Goal: Task Accomplishment & Management: Manage account settings

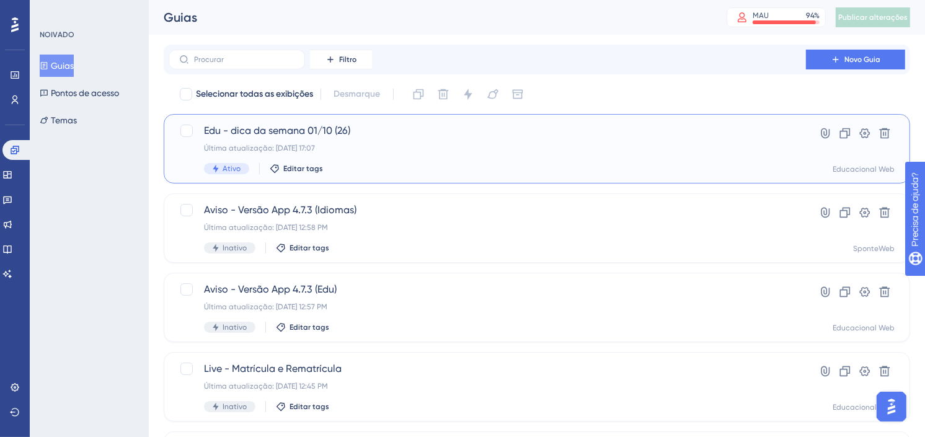
click at [303, 130] on span "Edu - dica da semana 01/10 (26)" at bounding box center [487, 130] width 567 height 15
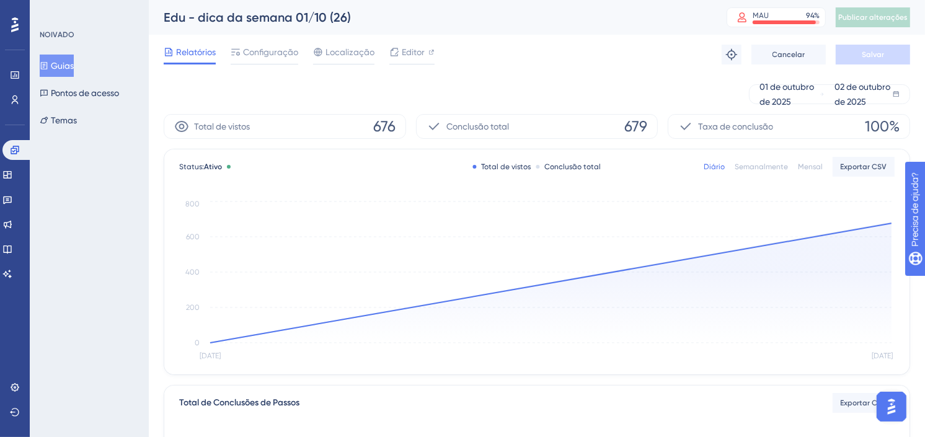
click at [48, 64] on icon at bounding box center [44, 65] width 9 height 9
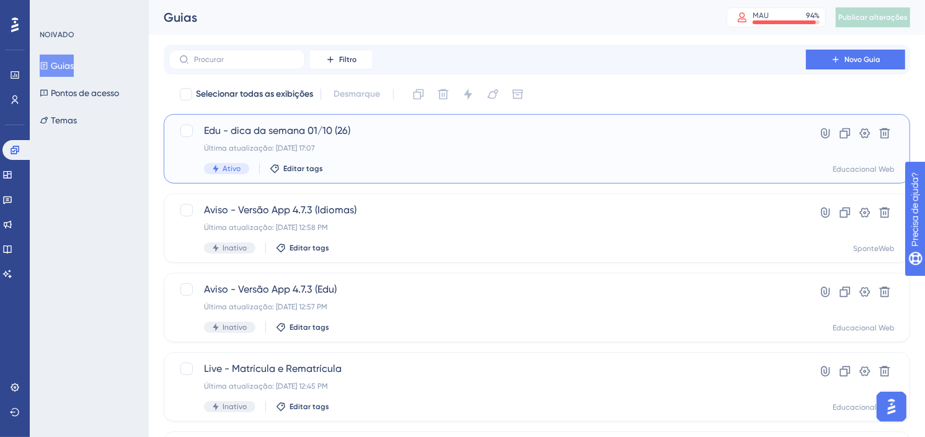
click at [347, 138] on span "Edu - dica da semana 01/10 (26)" at bounding box center [487, 130] width 567 height 15
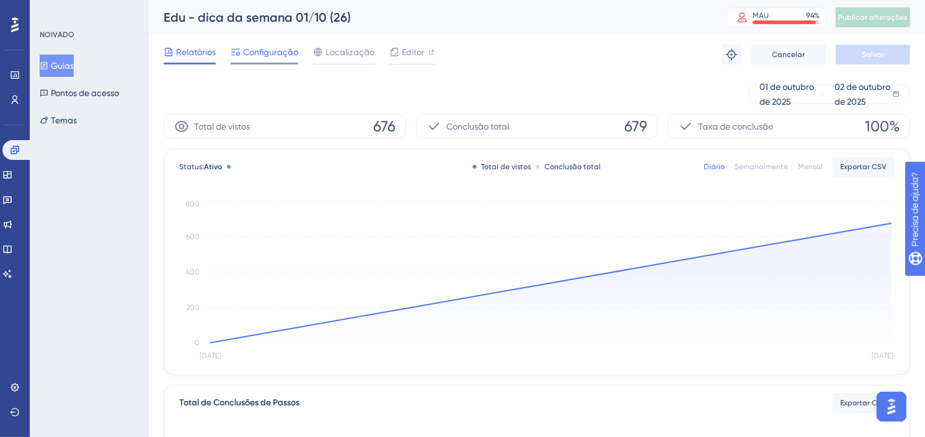
click at [268, 53] on span "Configuração" at bounding box center [270, 52] width 55 height 15
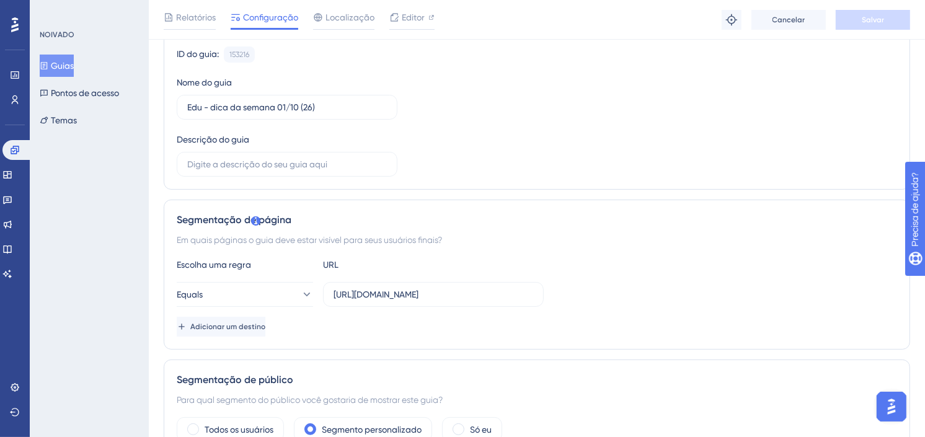
scroll to position [69, 0]
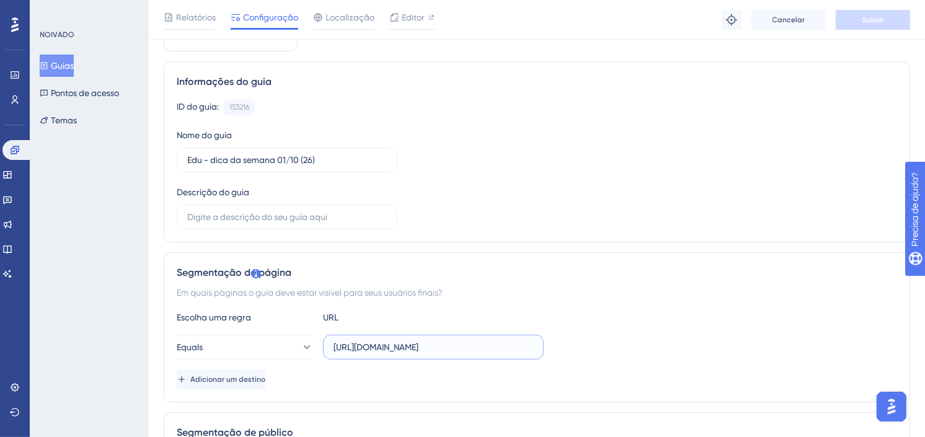
drag, startPoint x: 476, startPoint y: 352, endPoint x: 611, endPoint y: 356, distance: 135.2
click at [611, 356] on div "Equals [URL][DOMAIN_NAME]" at bounding box center [537, 347] width 720 height 25
click at [664, 345] on div "Equals [URL][DOMAIN_NAME]" at bounding box center [537, 347] width 720 height 25
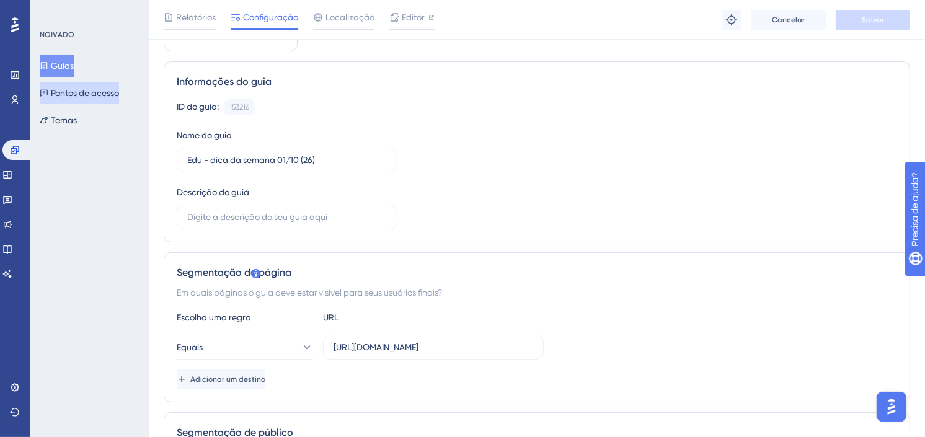
click at [71, 64] on font "Guias" at bounding box center [62, 65] width 23 height 15
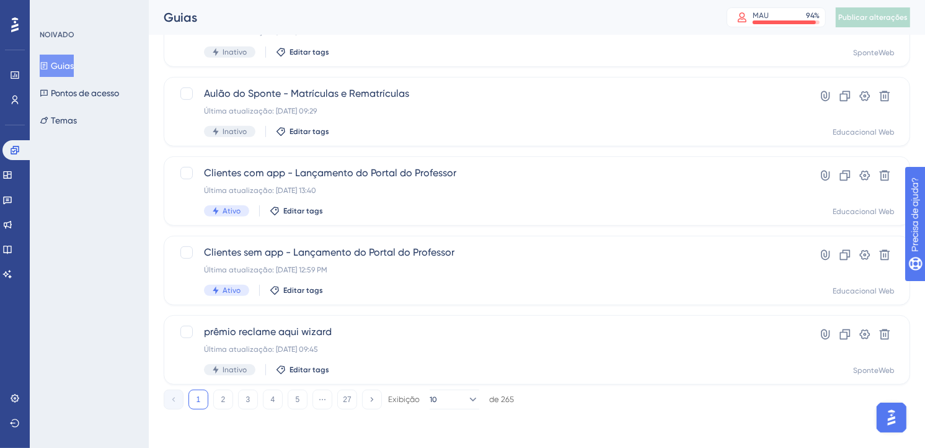
scroll to position [515, 0]
click at [224, 394] on button "2" at bounding box center [223, 398] width 20 height 20
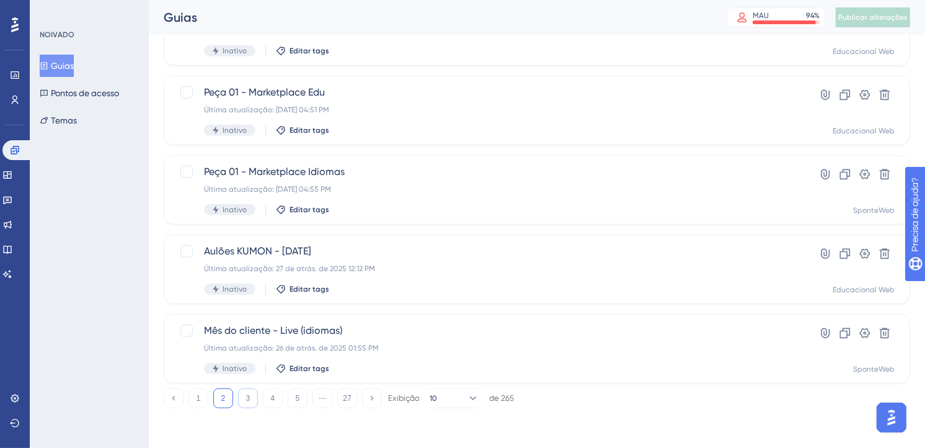
click at [251, 394] on button "3" at bounding box center [248, 398] width 20 height 20
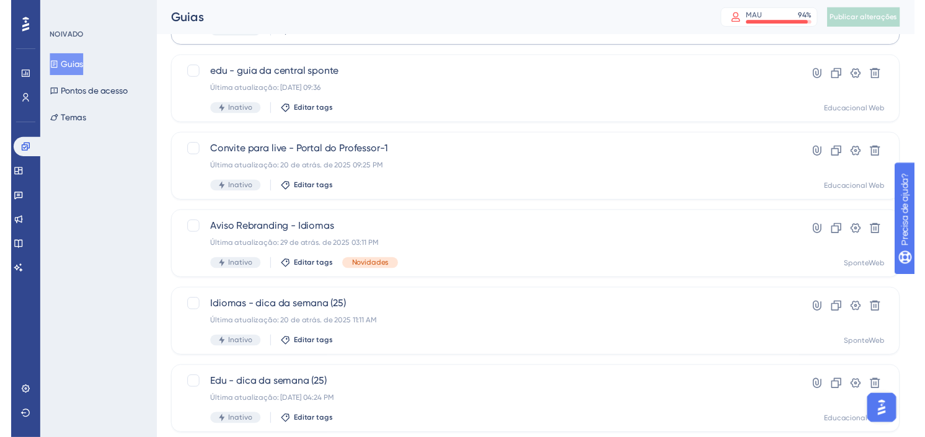
scroll to position [0, 0]
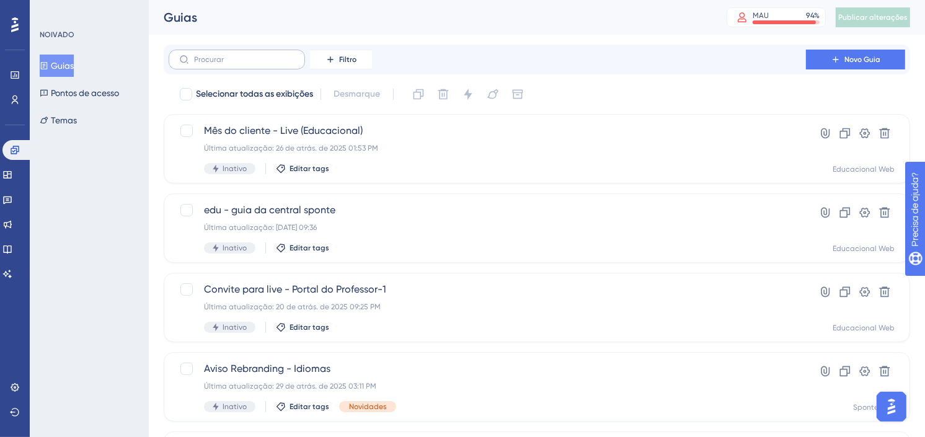
click at [249, 64] on label at bounding box center [237, 60] width 136 height 20
click at [249, 64] on input "text" at bounding box center [244, 59] width 100 height 9
click at [336, 58] on button "Filtro" at bounding box center [341, 60] width 62 height 20
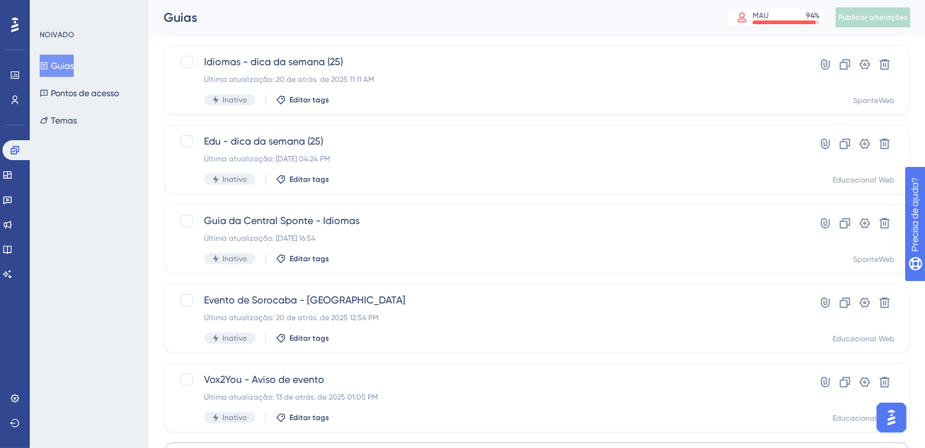
scroll to position [515, 0]
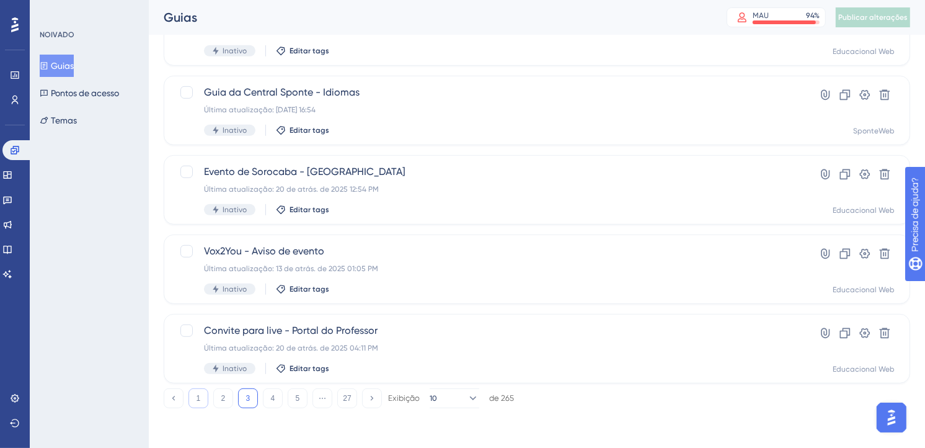
click at [195, 402] on button "1" at bounding box center [198, 398] width 20 height 20
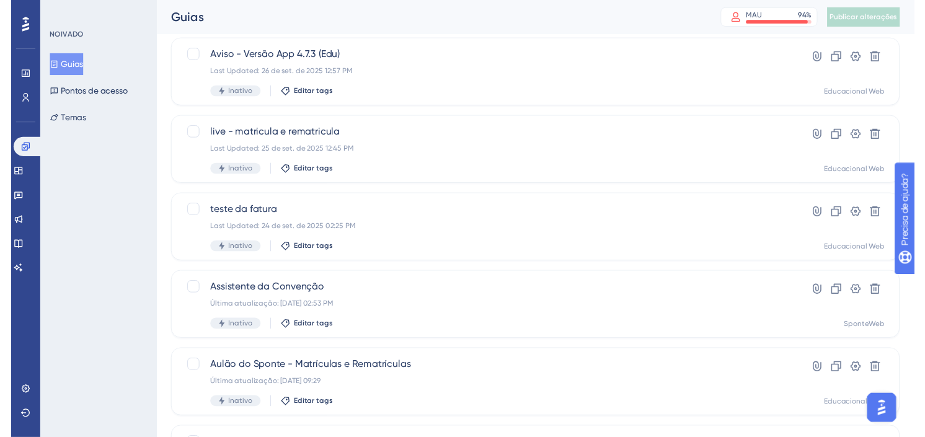
scroll to position [0, 0]
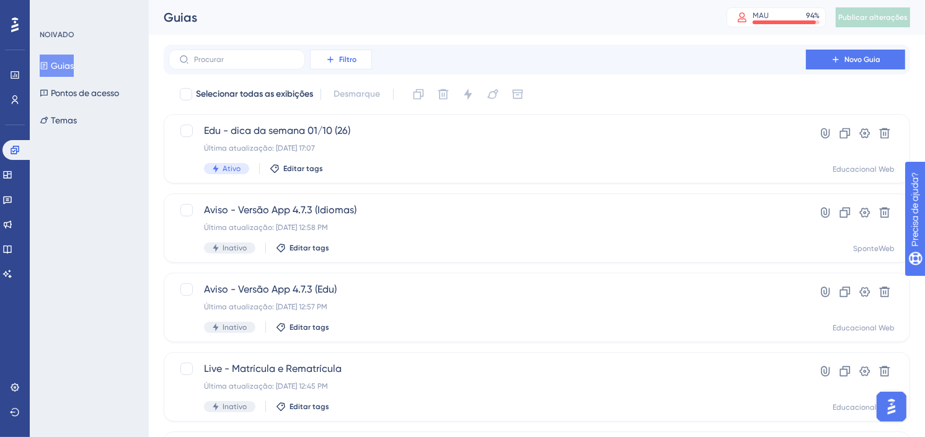
click at [326, 60] on icon at bounding box center [331, 60] width 10 height 10
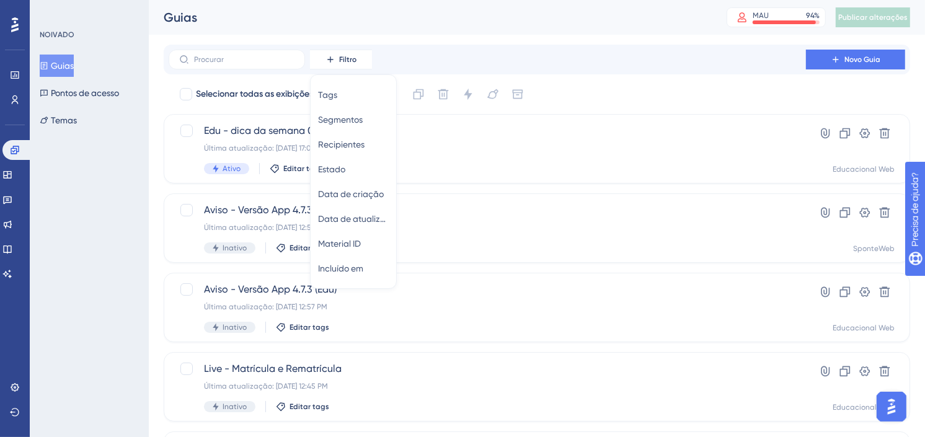
click at [73, 58] on font "Guias" at bounding box center [62, 65] width 23 height 15
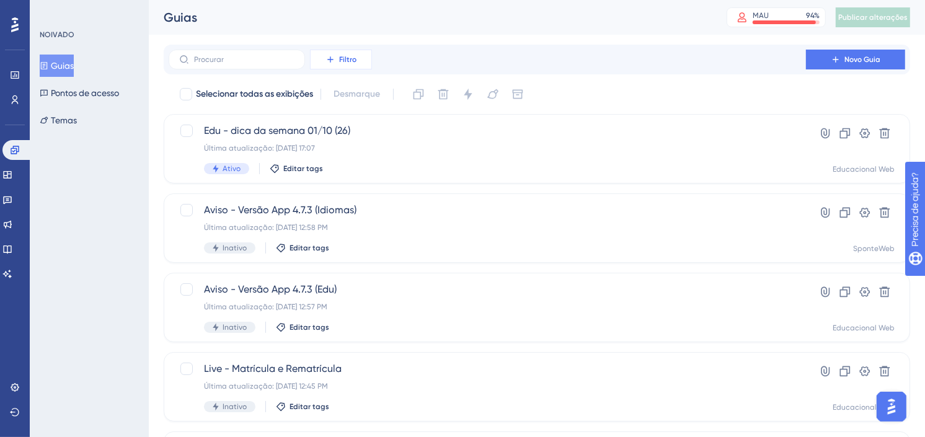
click at [338, 61] on button "Filtro" at bounding box center [341, 60] width 62 height 20
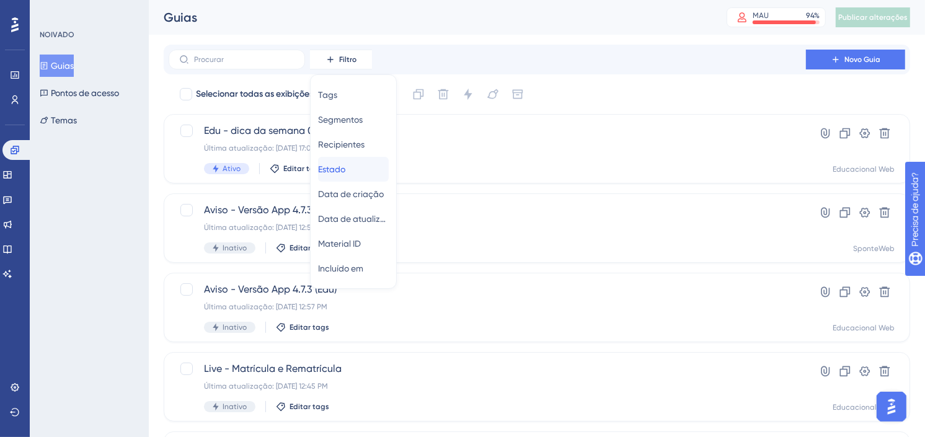
click at [345, 171] on span "Estado" at bounding box center [331, 169] width 27 height 15
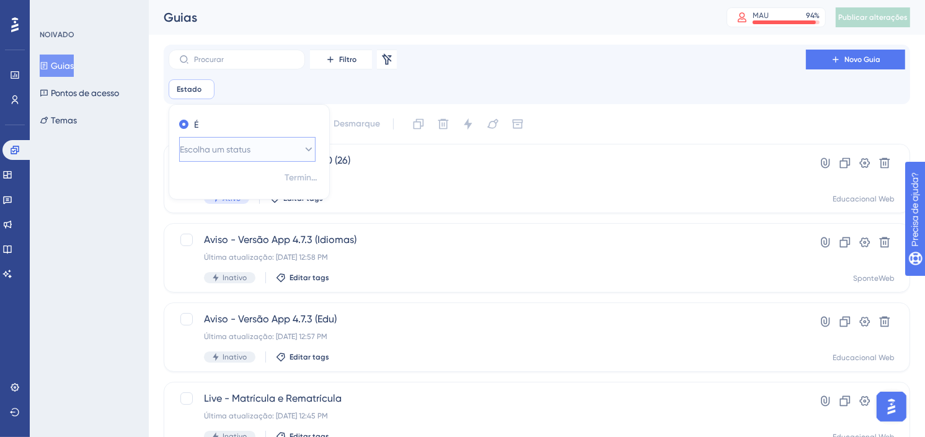
click at [250, 152] on span "Escolha um status" at bounding box center [215, 149] width 71 height 15
drag, startPoint x: 218, startPoint y: 186, endPoint x: 366, endPoint y: 160, distance: 151.1
click at [217, 186] on div "Ativo Ativo" at bounding box center [247, 187] width 120 height 25
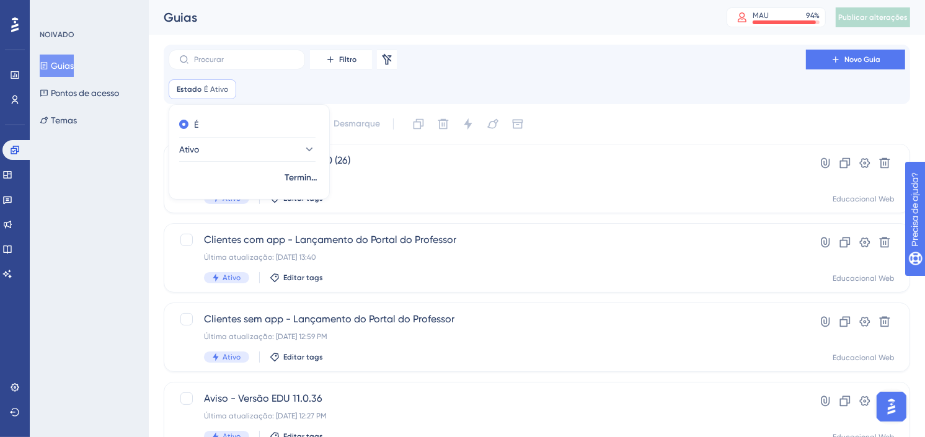
click at [663, 66] on div "Filtro Remover filtros Novo Guia" at bounding box center [537, 60] width 737 height 20
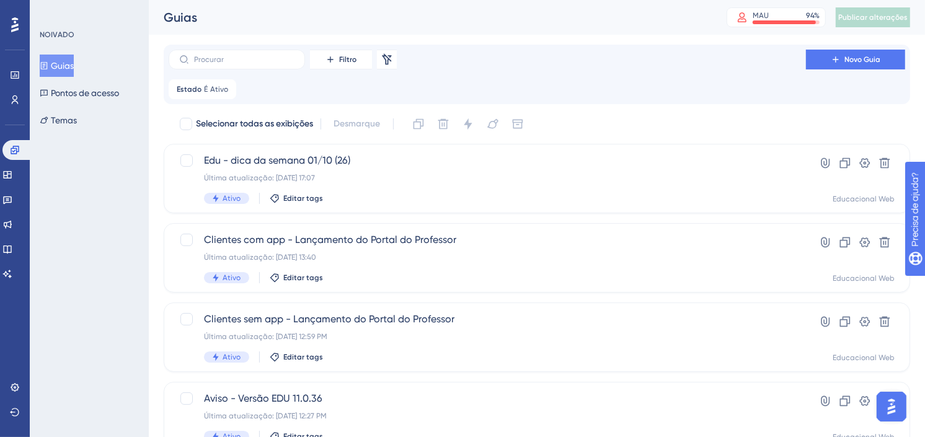
click at [326, 85] on div "Estado É Ativo Ativo Retirar" at bounding box center [537, 89] width 737 height 20
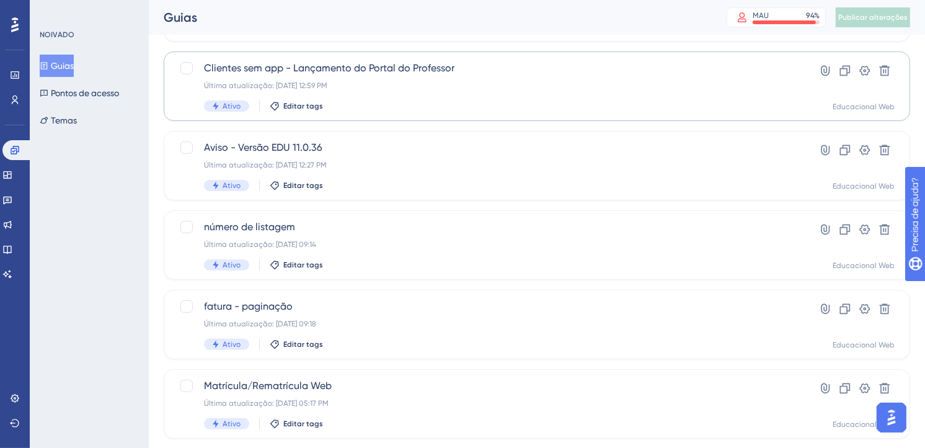
scroll to position [275, 0]
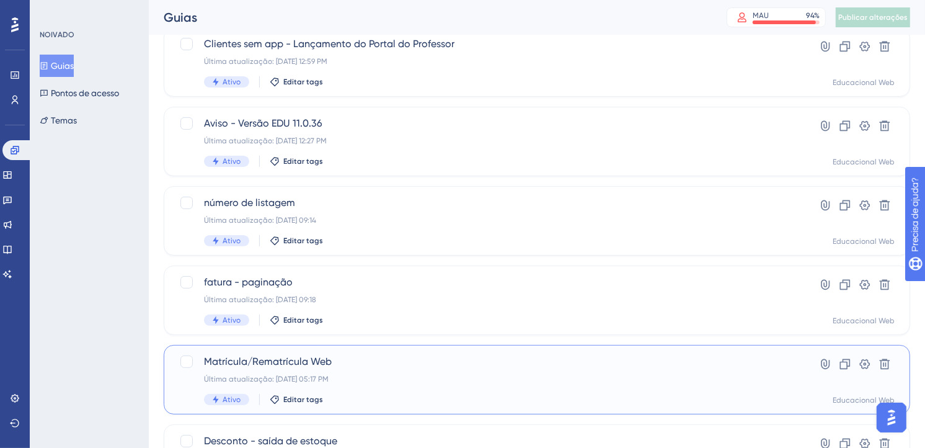
click at [503, 377] on div "Última atualização: [DATE] 05:17 PM" at bounding box center [487, 379] width 567 height 10
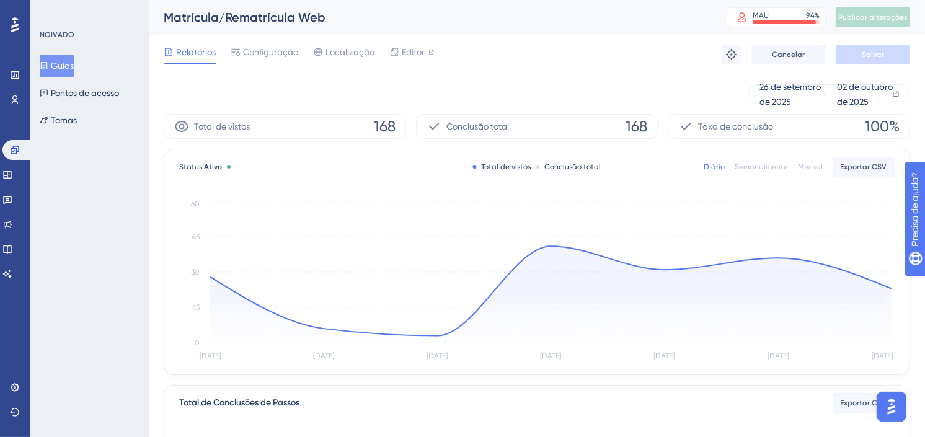
click at [74, 59] on font "Guias" at bounding box center [62, 65] width 23 height 15
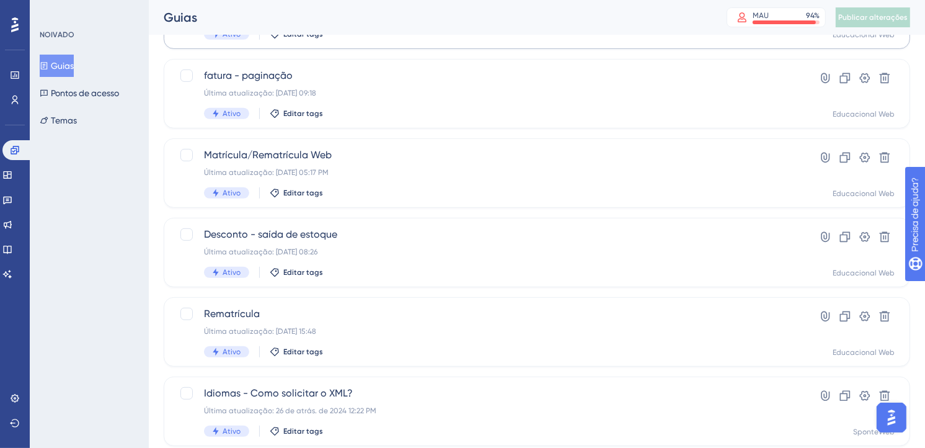
scroll to position [544, 0]
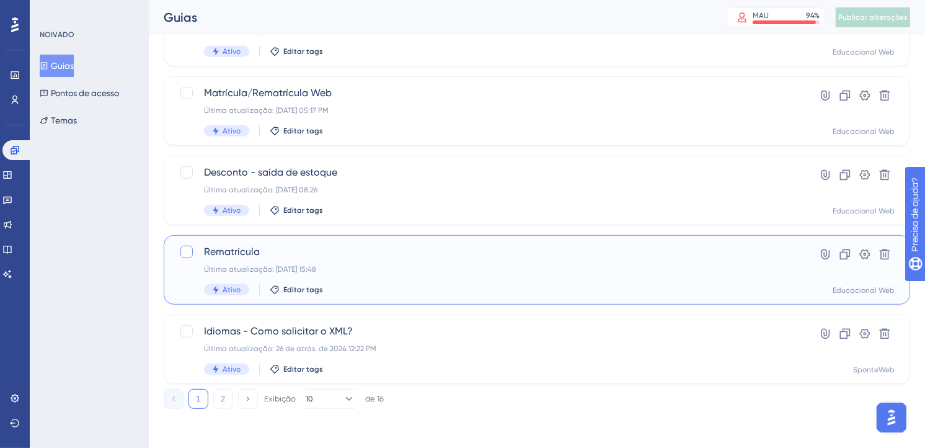
click at [186, 252] on div at bounding box center [186, 252] width 12 height 12
checkbox input "true"
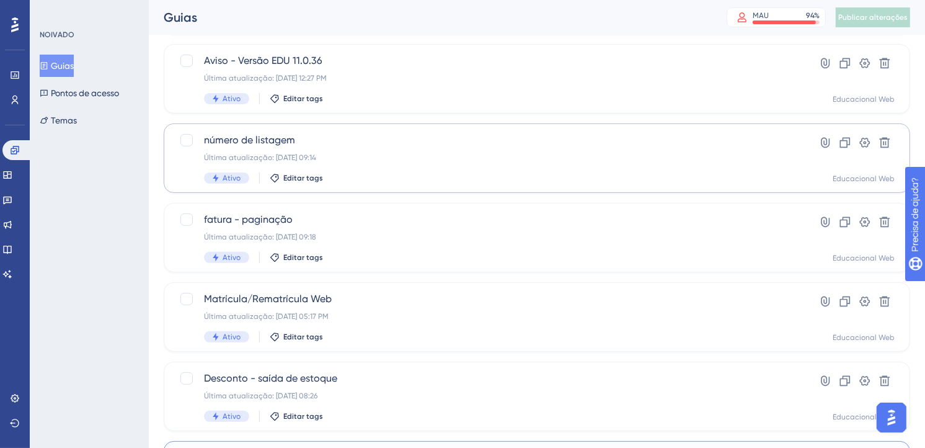
scroll to position [344, 0]
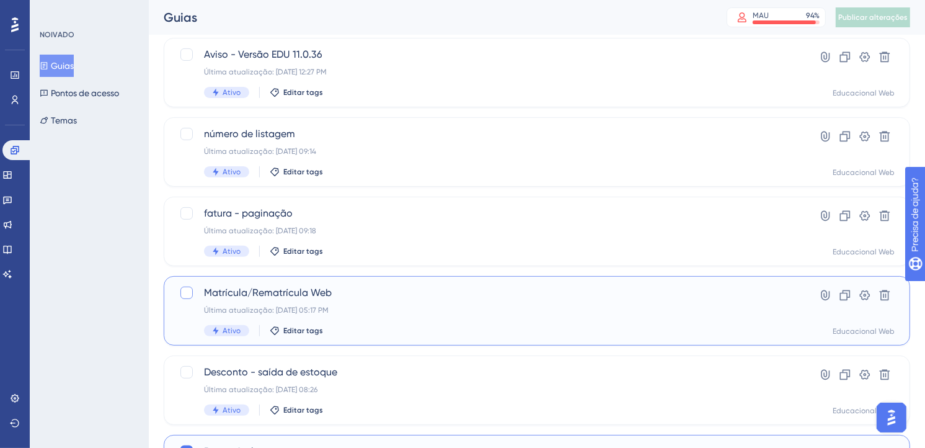
click at [184, 290] on div at bounding box center [186, 292] width 12 height 12
checkbox input "true"
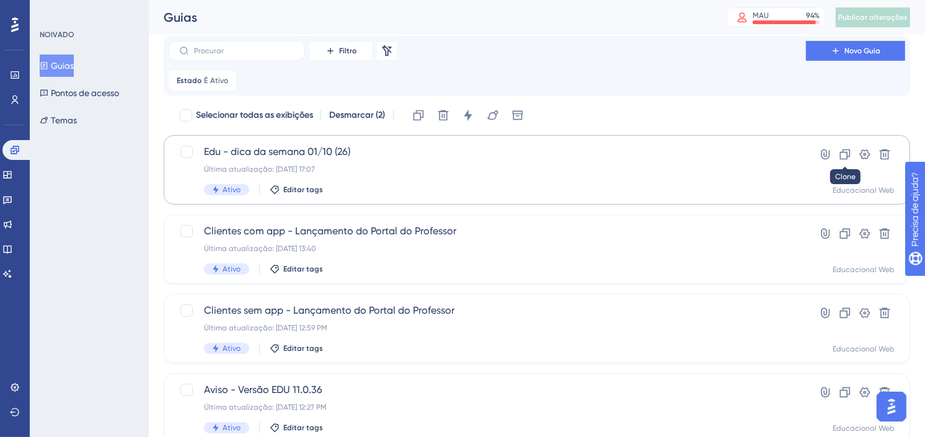
scroll to position [0, 0]
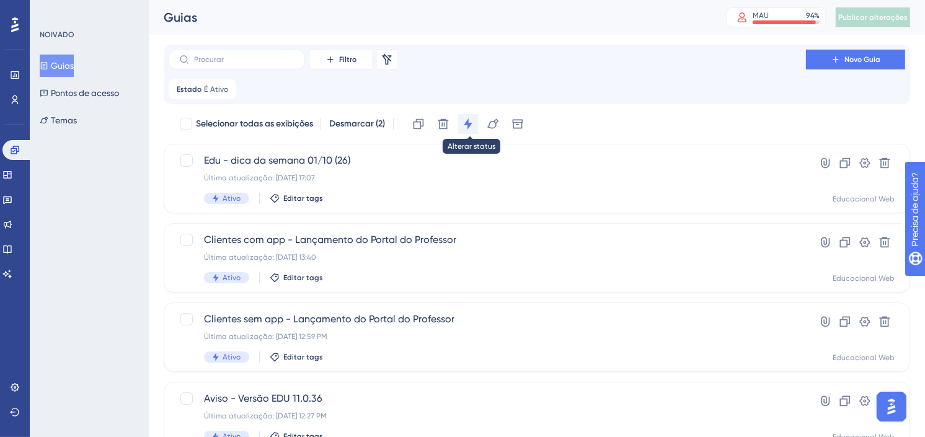
click at [472, 120] on icon at bounding box center [468, 124] width 12 height 12
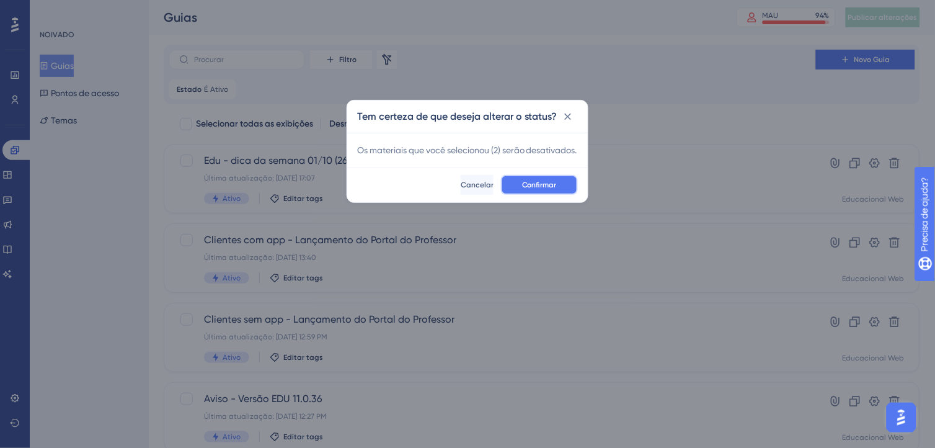
click at [561, 195] on button "Confirmar" at bounding box center [539, 185] width 77 height 20
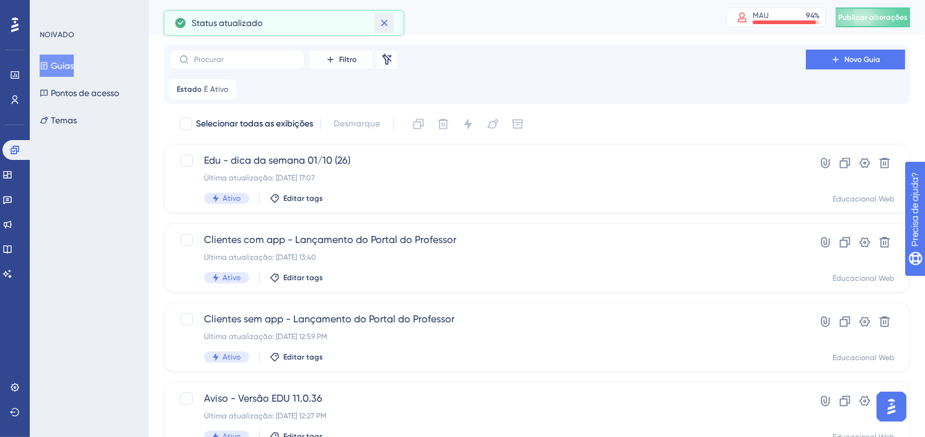
click at [386, 17] on icon at bounding box center [384, 23] width 12 height 12
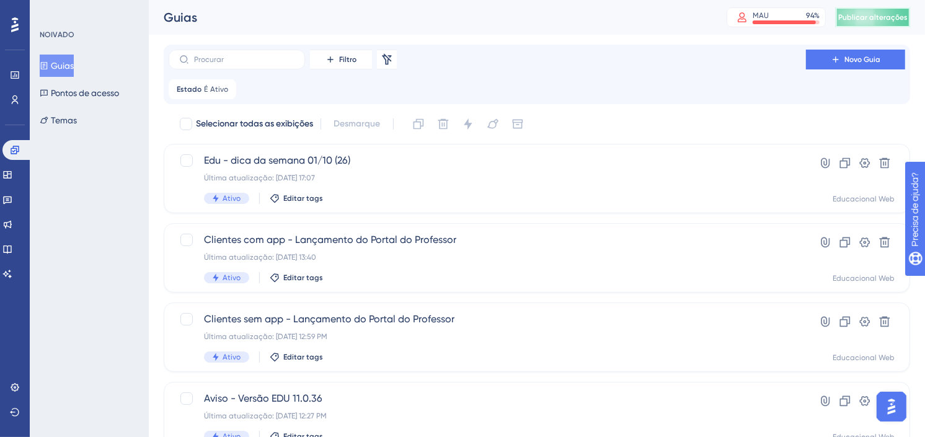
click at [879, 17] on span "Publicar alterações" at bounding box center [872, 17] width 69 height 10
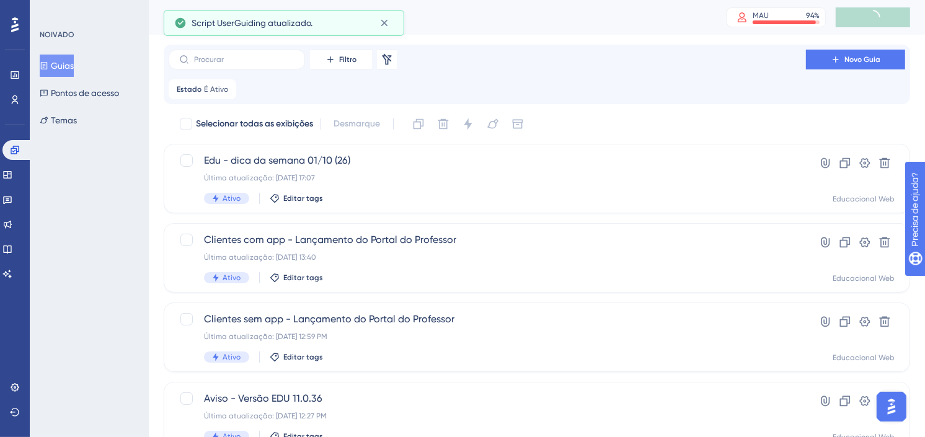
click at [68, 69] on font "Guias" at bounding box center [62, 65] width 23 height 15
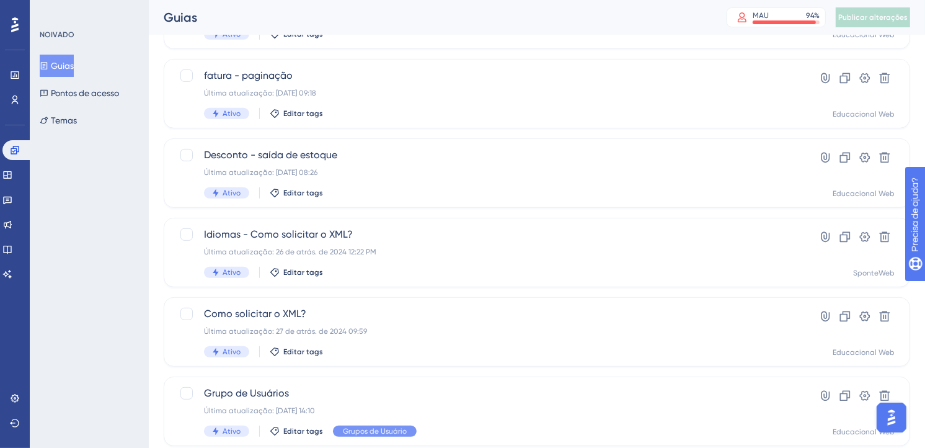
scroll to position [544, 0]
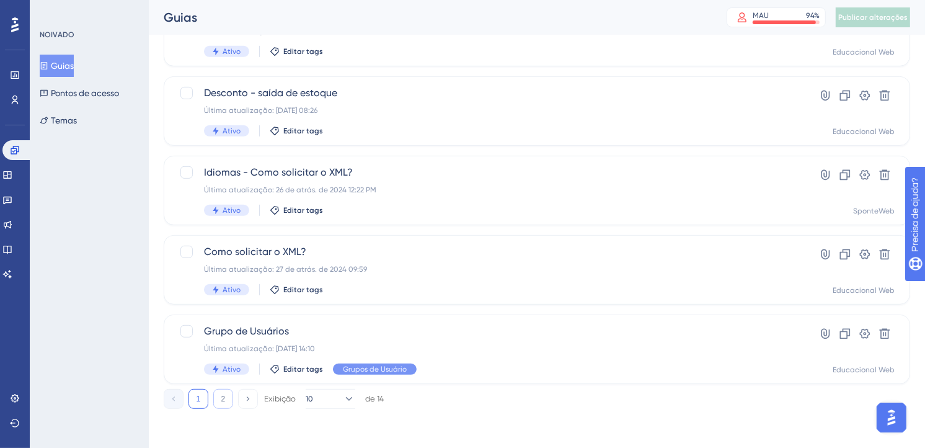
click at [229, 397] on button "2" at bounding box center [223, 399] width 20 height 20
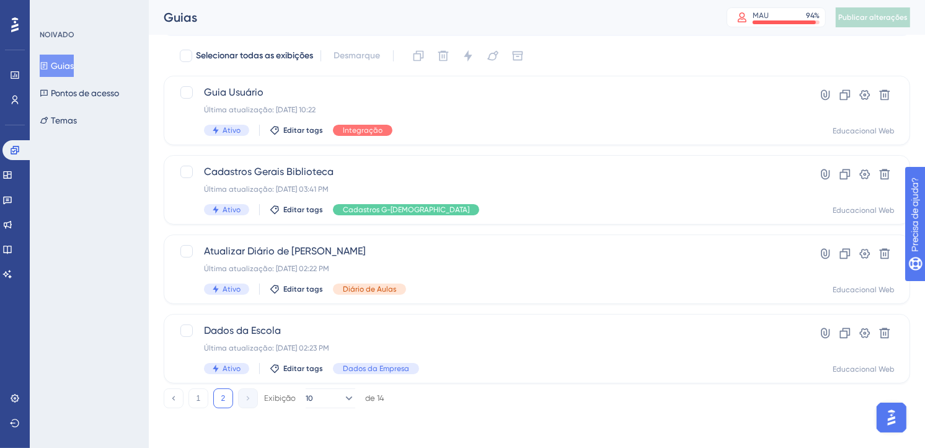
scroll to position [68, 0]
click at [201, 397] on button "1" at bounding box center [198, 398] width 20 height 20
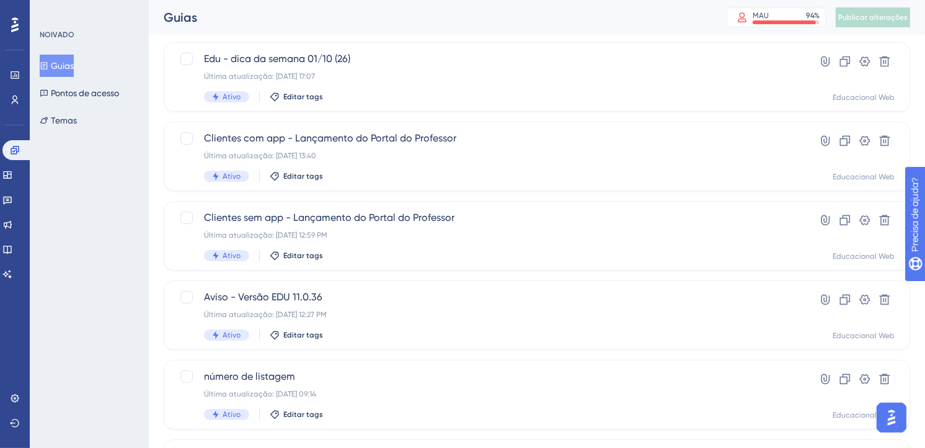
scroll to position [69, 0]
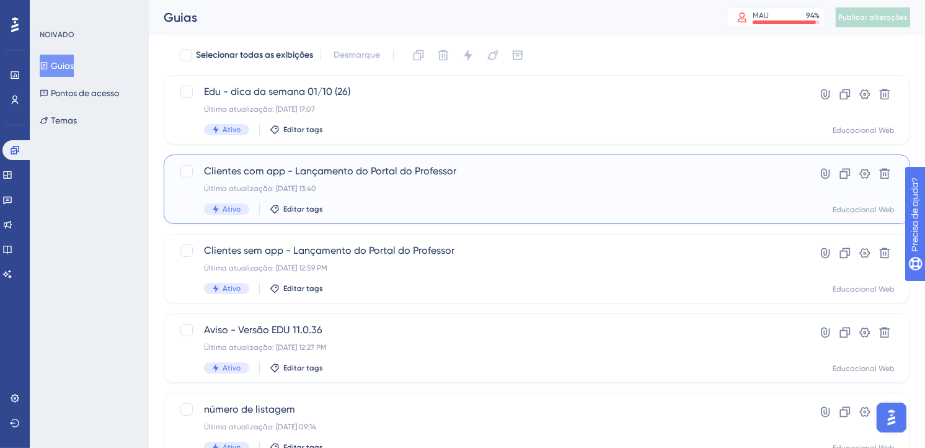
click at [528, 190] on div "Última atualização: [DATE] 13:40" at bounding box center [487, 189] width 567 height 10
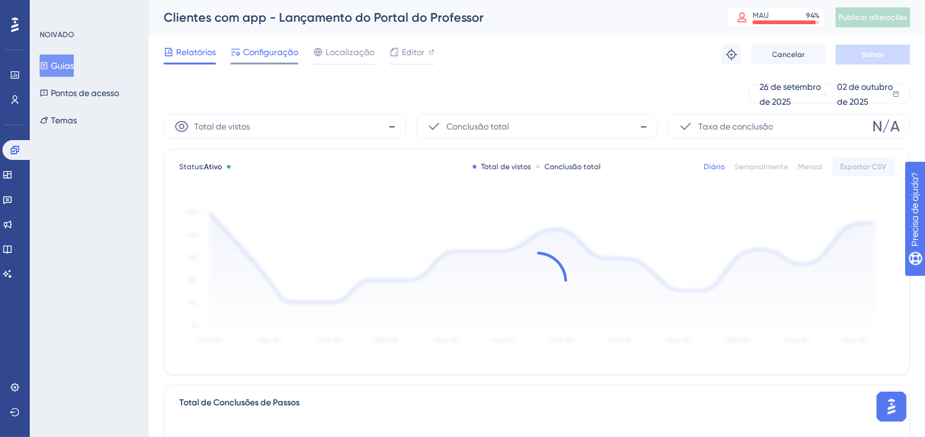
click at [273, 51] on span "Configuração" at bounding box center [270, 52] width 55 height 15
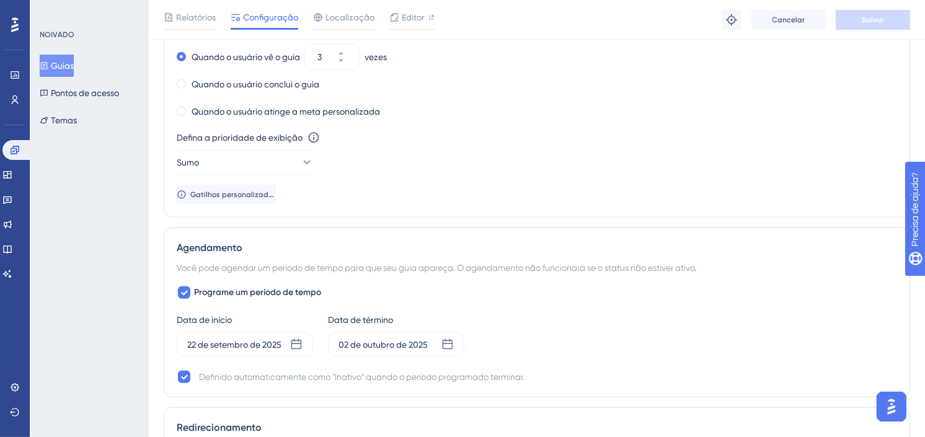
scroll to position [826, 0]
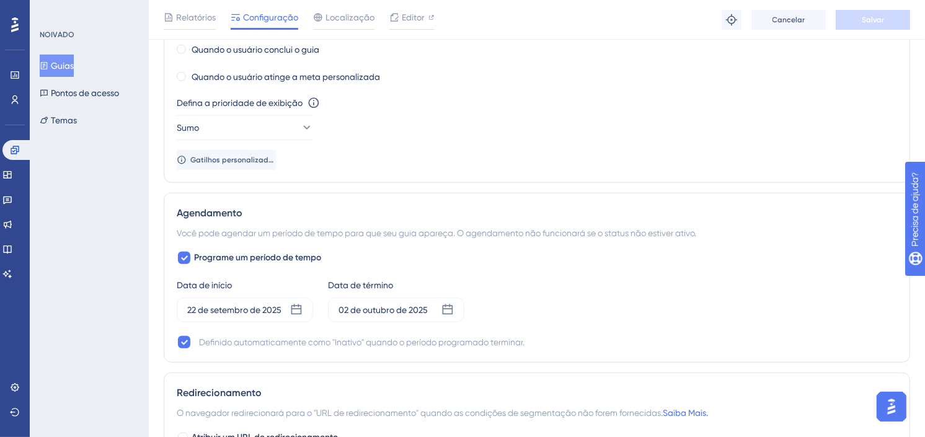
click at [63, 64] on font "Guias" at bounding box center [62, 65] width 23 height 15
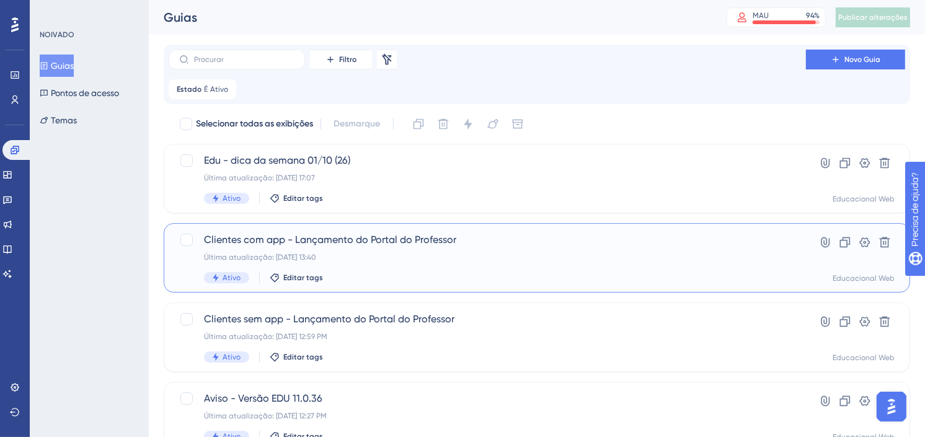
click at [547, 244] on span "Clientes com app - Lançamento do Portal do Professor" at bounding box center [487, 240] width 567 height 15
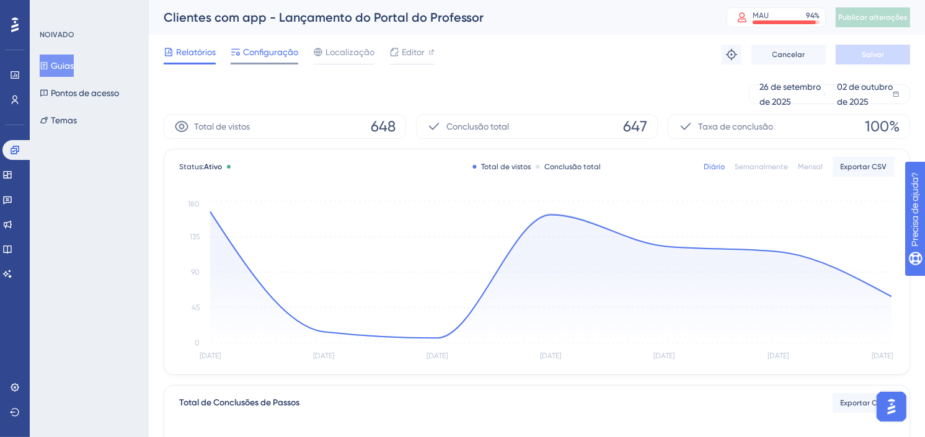
click at [268, 50] on span "Configuração" at bounding box center [270, 52] width 55 height 15
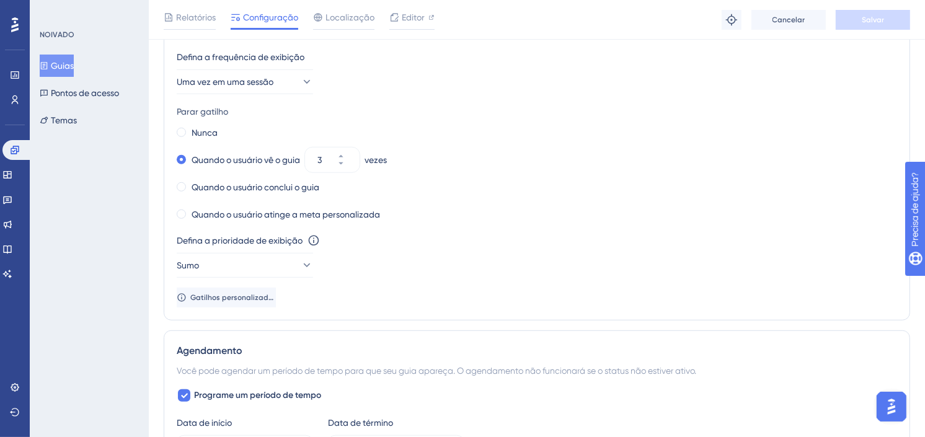
scroll to position [758, 0]
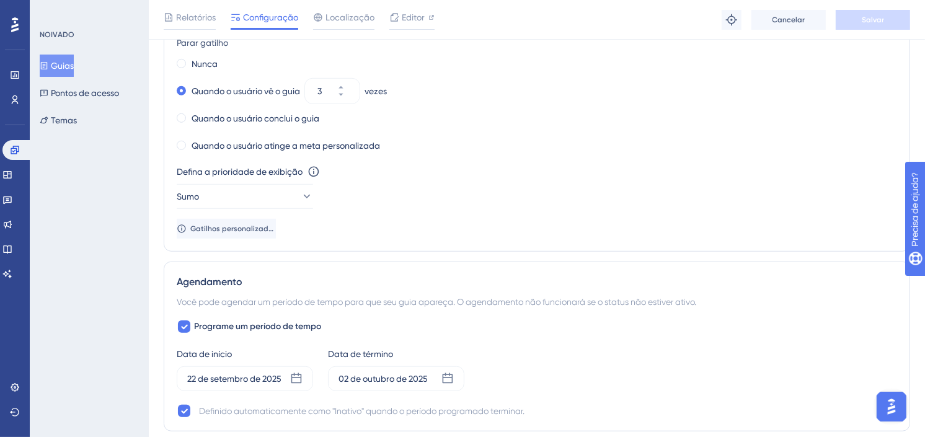
click at [73, 66] on font "Guias" at bounding box center [62, 65] width 23 height 15
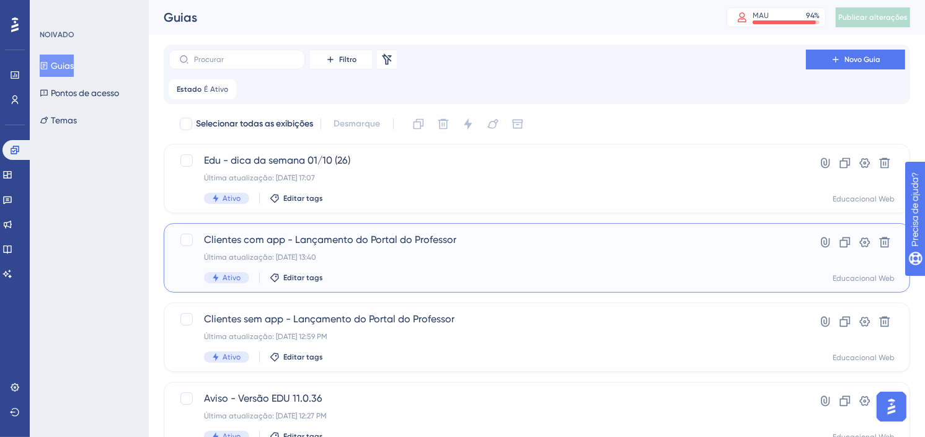
click at [505, 240] on span "Clientes com app - Lançamento do Portal do Professor" at bounding box center [487, 240] width 567 height 15
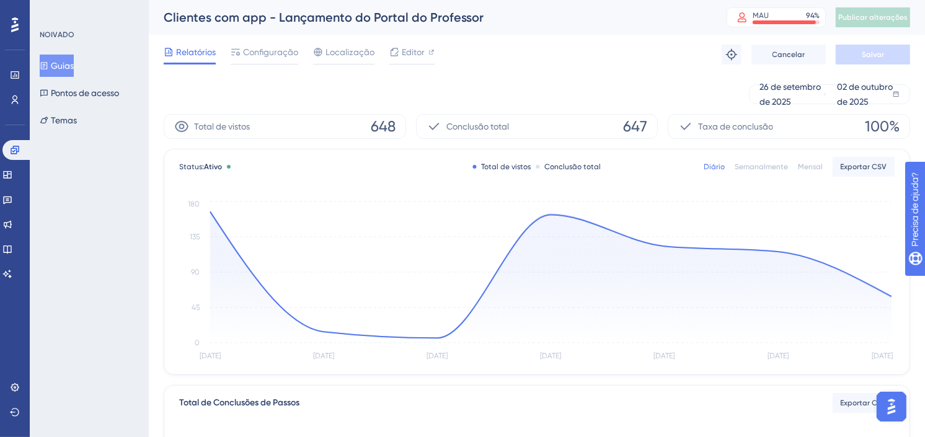
click at [74, 63] on font "Guias" at bounding box center [62, 65] width 23 height 15
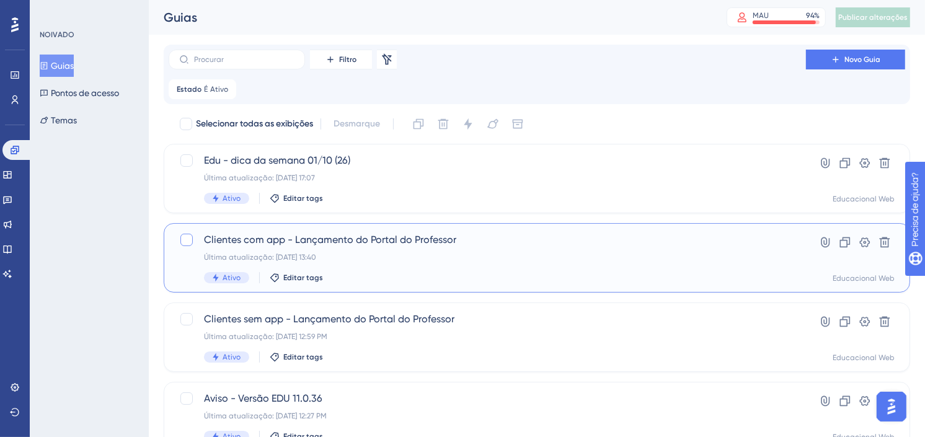
click at [184, 236] on div at bounding box center [186, 240] width 12 height 12
checkbox input "true"
click at [188, 323] on div at bounding box center [186, 319] width 12 height 12
checkbox input "true"
click at [471, 122] on icon at bounding box center [468, 124] width 12 height 12
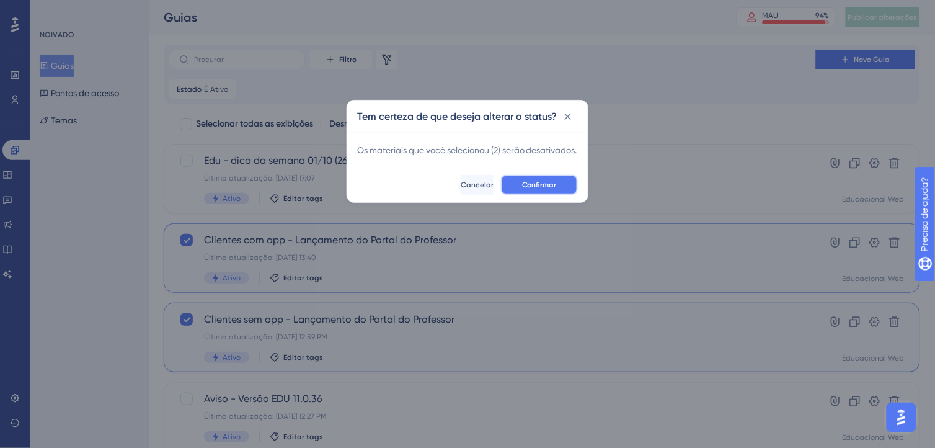
click at [539, 190] on span "Confirmar" at bounding box center [539, 185] width 35 height 10
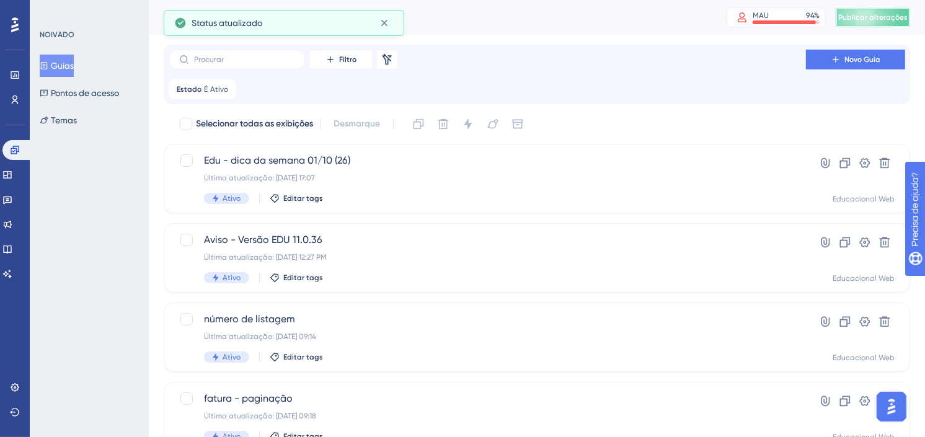
click at [869, 19] on span "Publicar alterações" at bounding box center [872, 17] width 69 height 10
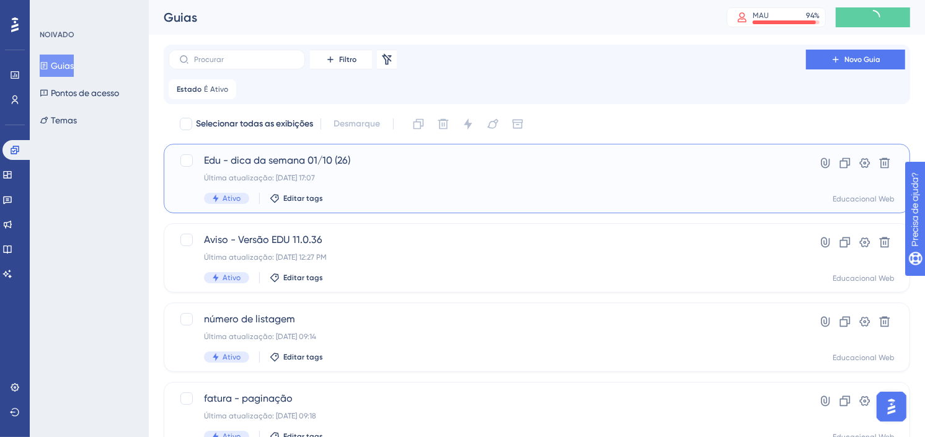
click at [357, 171] on div "Edu - dica da semana 01/10 (26) Última atualização: [DATE] 17:07 Ativo Editar t…" at bounding box center [487, 178] width 567 height 51
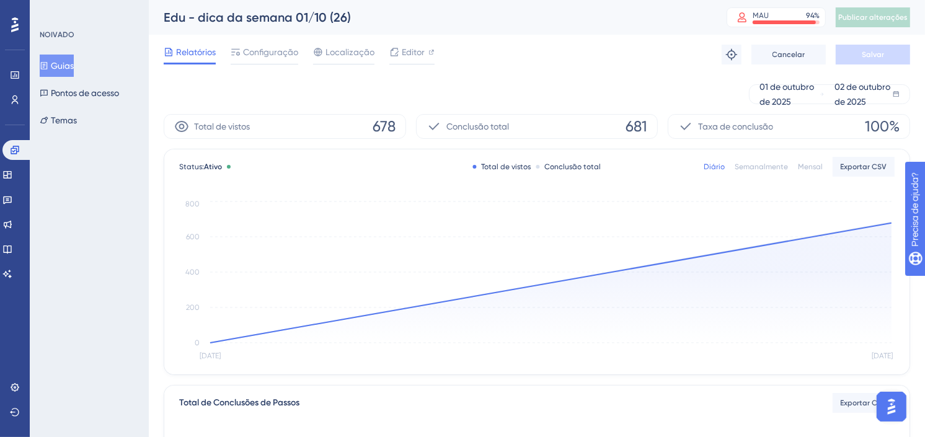
click at [74, 68] on font "Guias" at bounding box center [62, 65] width 23 height 15
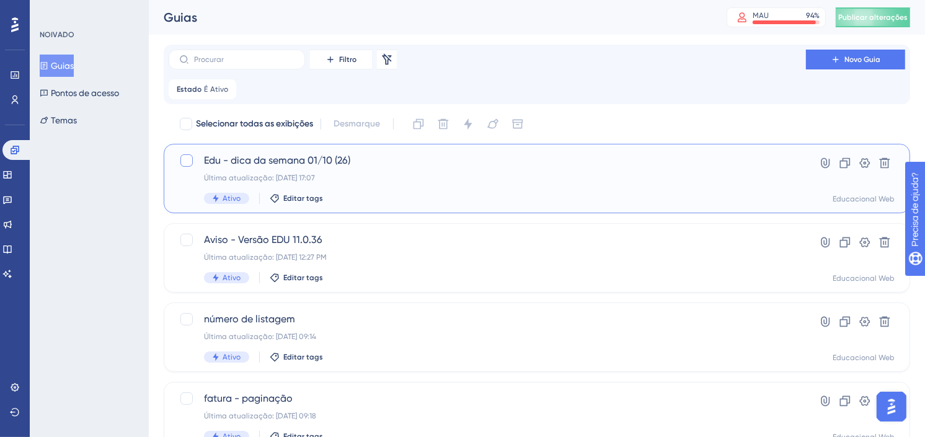
click at [188, 161] on div at bounding box center [186, 160] width 12 height 12
checkbox input "true"
click at [469, 125] on icon at bounding box center [468, 123] width 8 height 11
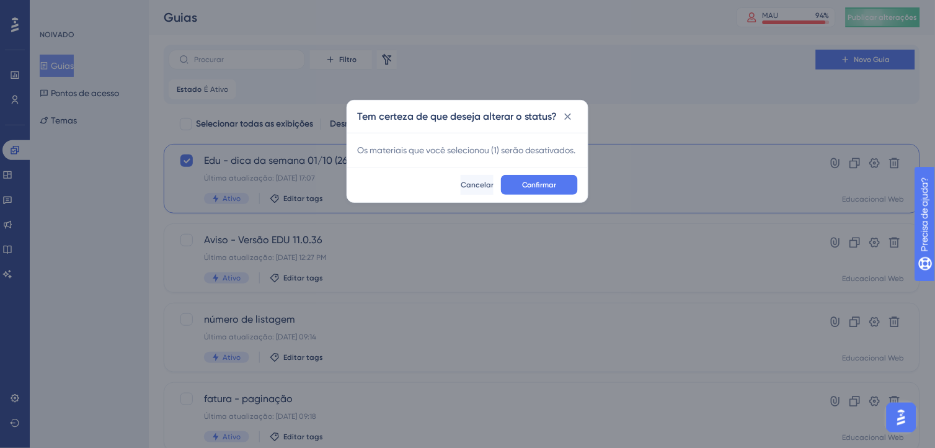
click at [546, 182] on div "Confirmar Cancelar" at bounding box center [467, 184] width 241 height 35
click at [547, 190] on span "Confirmar" at bounding box center [539, 185] width 35 height 10
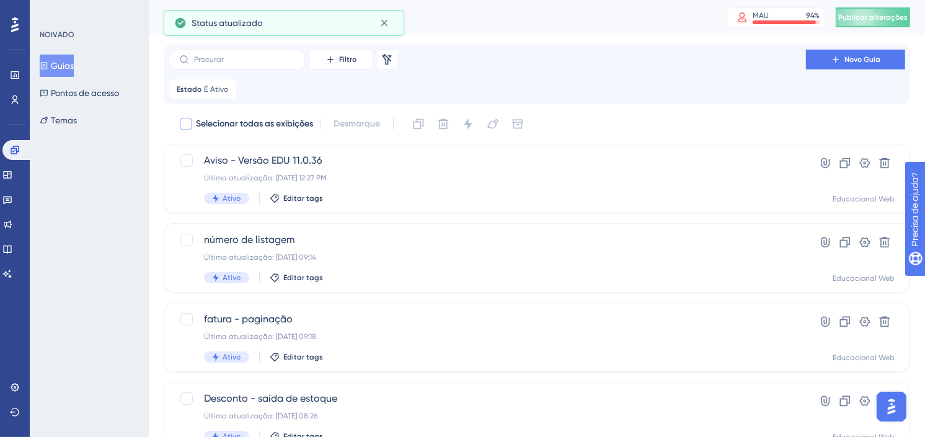
click at [225, 87] on icon at bounding box center [226, 89] width 7 height 7
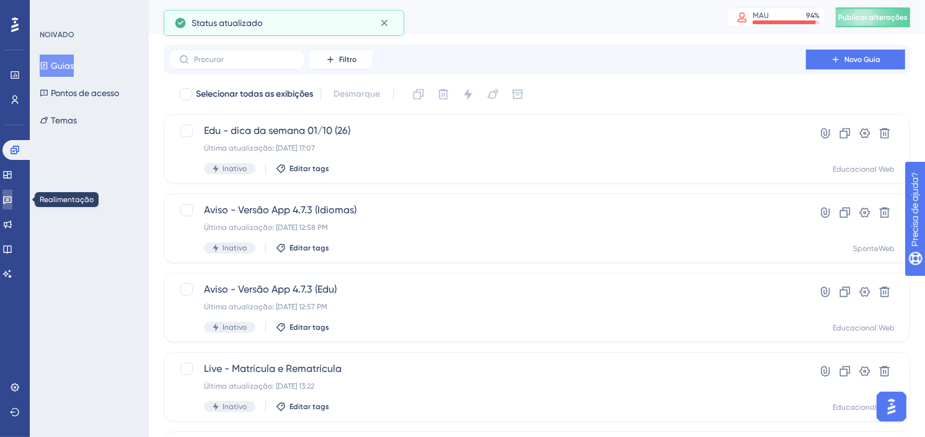
drag, startPoint x: 17, startPoint y: 202, endPoint x: 37, endPoint y: 205, distance: 20.2
click at [12, 202] on icon at bounding box center [7, 201] width 9 height 8
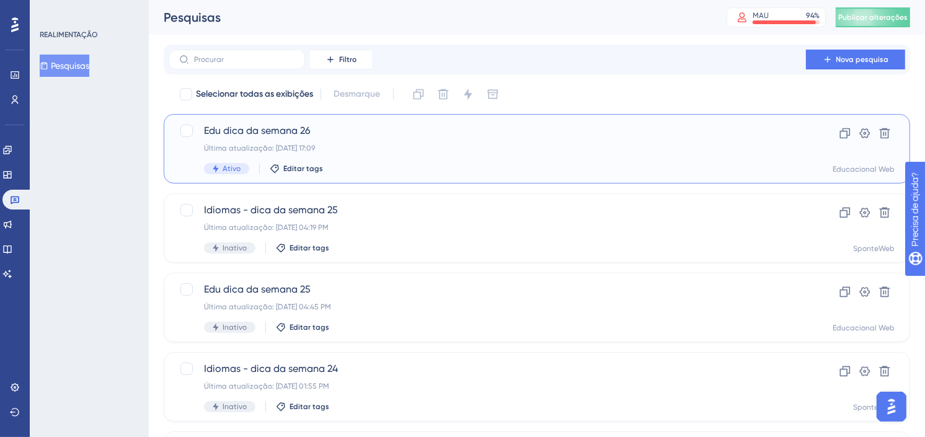
drag, startPoint x: 181, startPoint y: 131, endPoint x: 246, endPoint y: 135, distance: 65.2
click at [182, 131] on div at bounding box center [186, 131] width 12 height 12
checkbox input "true"
click at [469, 97] on icon at bounding box center [468, 94] width 8 height 11
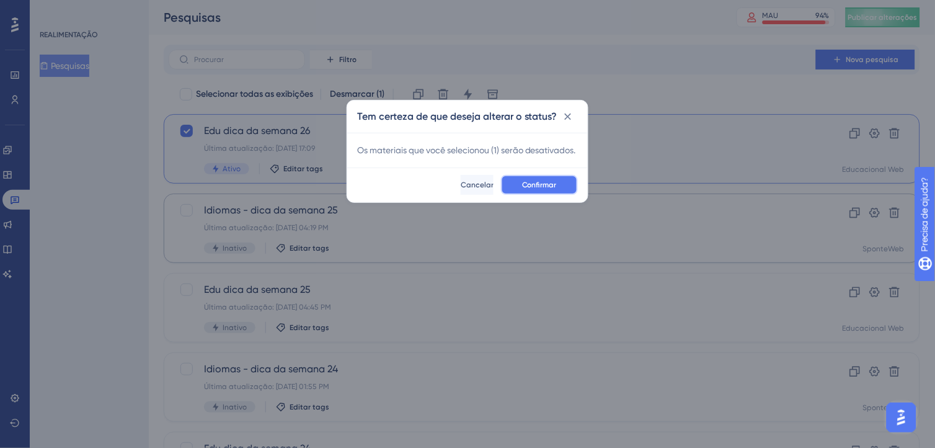
click at [555, 190] on span "Confirmar" at bounding box center [539, 185] width 35 height 10
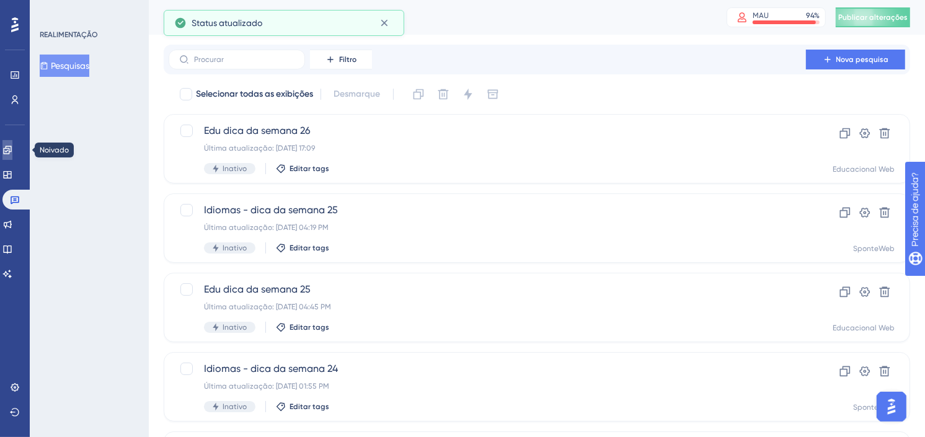
click at [11, 151] on icon at bounding box center [7, 150] width 8 height 8
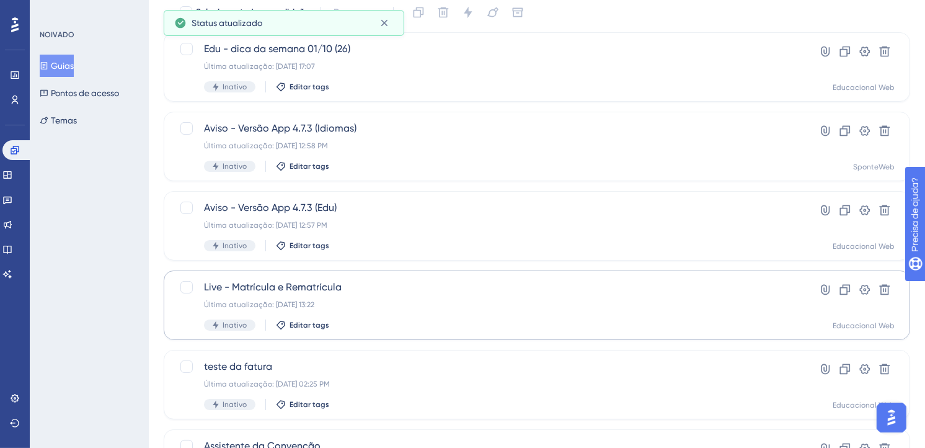
scroll to position [206, 0]
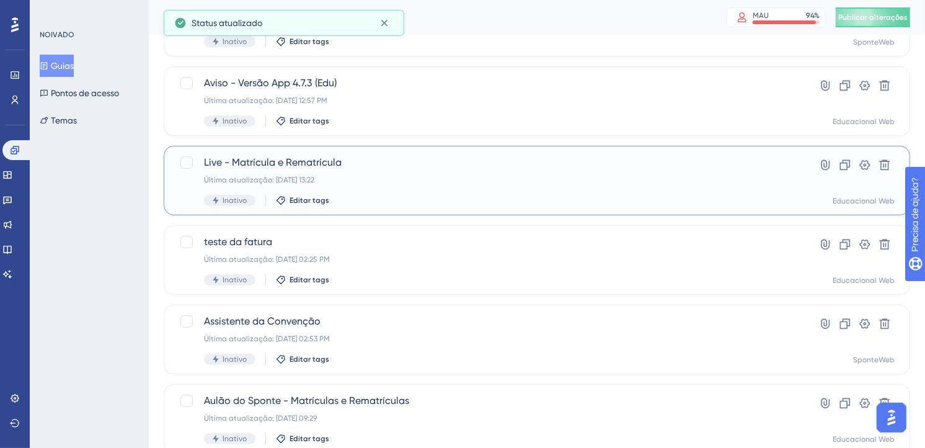
click at [391, 169] on span "Live - Matrícula e Rematrícula" at bounding box center [487, 162] width 567 height 15
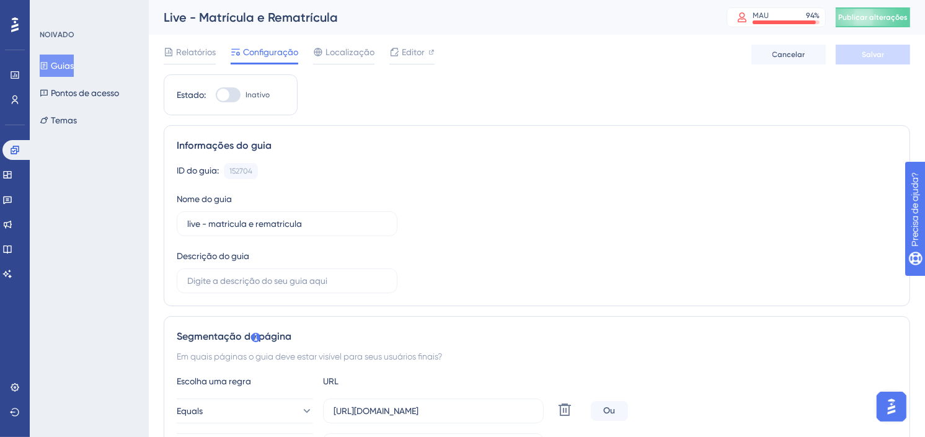
click at [233, 93] on div at bounding box center [228, 94] width 25 height 15
click at [216, 95] on input "Inativo" at bounding box center [215, 95] width 1 height 1
checkbox input "true"
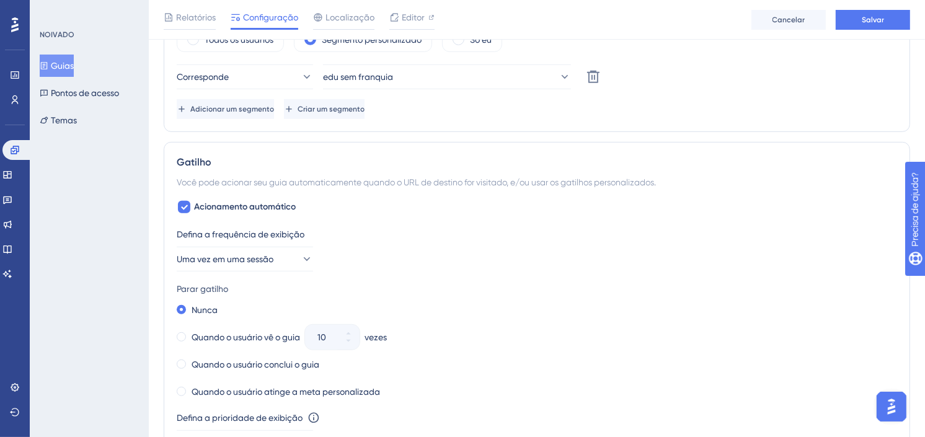
scroll to position [620, 0]
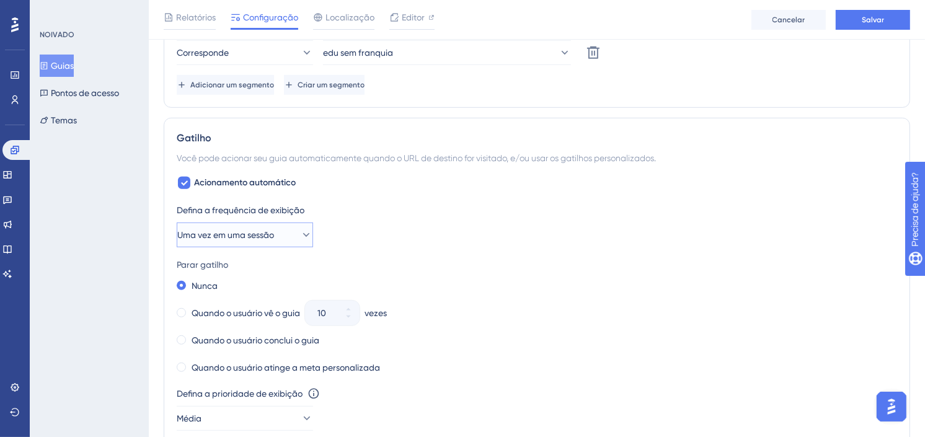
click at [215, 231] on span "Uma vez em uma sessão" at bounding box center [225, 235] width 97 height 15
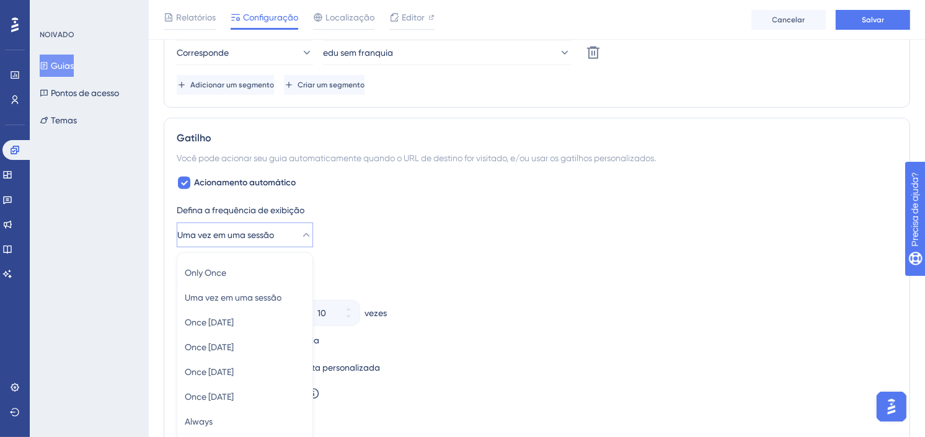
scroll to position [748, 0]
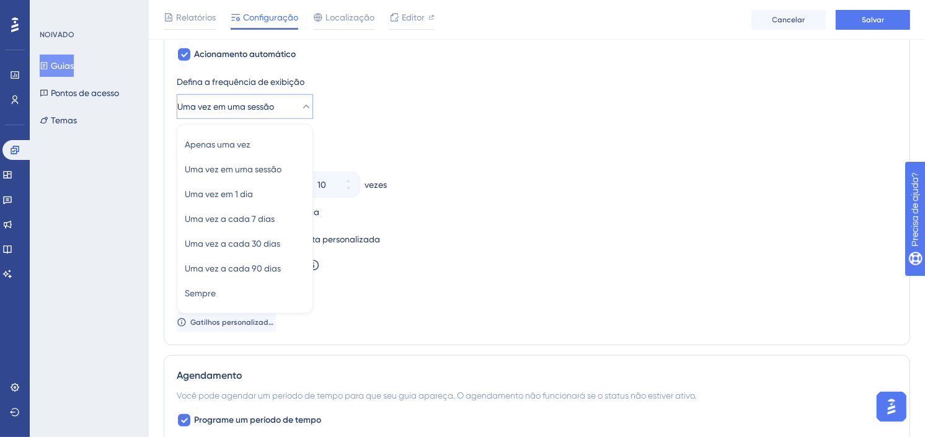
click at [544, 237] on div "Quando o usuário atinge a meta personalizada" at bounding box center [537, 239] width 720 height 17
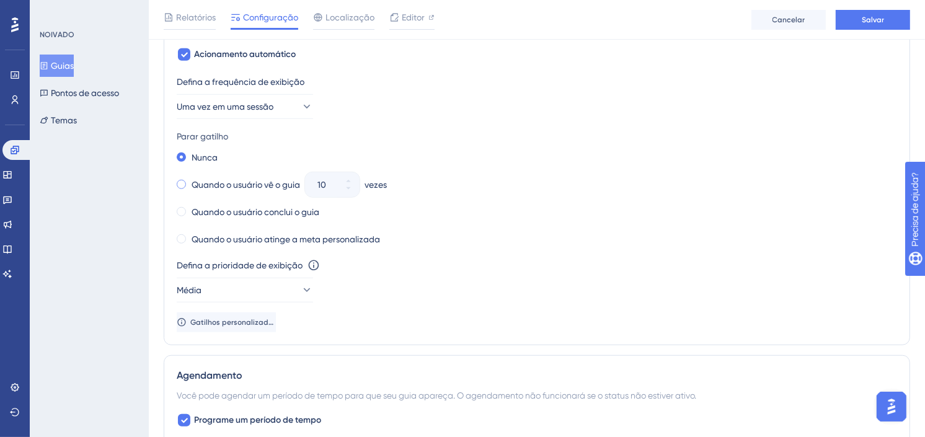
click at [273, 187] on label "Quando o usuário vê o guia" at bounding box center [246, 184] width 109 height 15
drag, startPoint x: 331, startPoint y: 184, endPoint x: 301, endPoint y: 184, distance: 30.4
click at [301, 184] on div "Quando o usuário vê o guia 10 vezes" at bounding box center [537, 184] width 720 height 17
type input "3"
drag, startPoint x: 504, startPoint y: 226, endPoint x: 516, endPoint y: 228, distance: 12.5
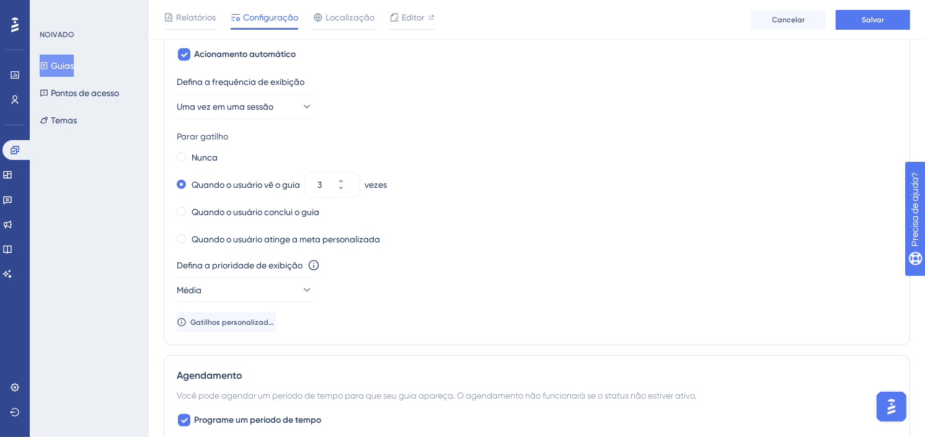
click at [505, 226] on div "Nunca Quando o usuário vê o guia 3 vezes Quando o usuário conclui o guia Quando…" at bounding box center [537, 198] width 720 height 99
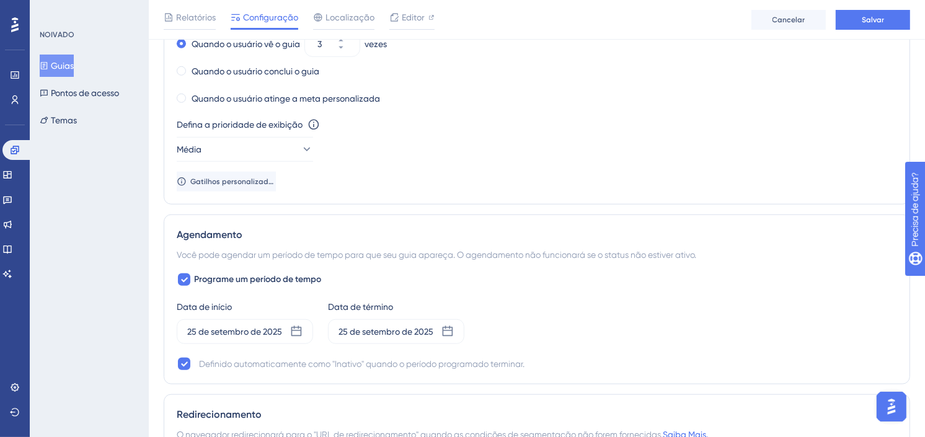
scroll to position [955, 0]
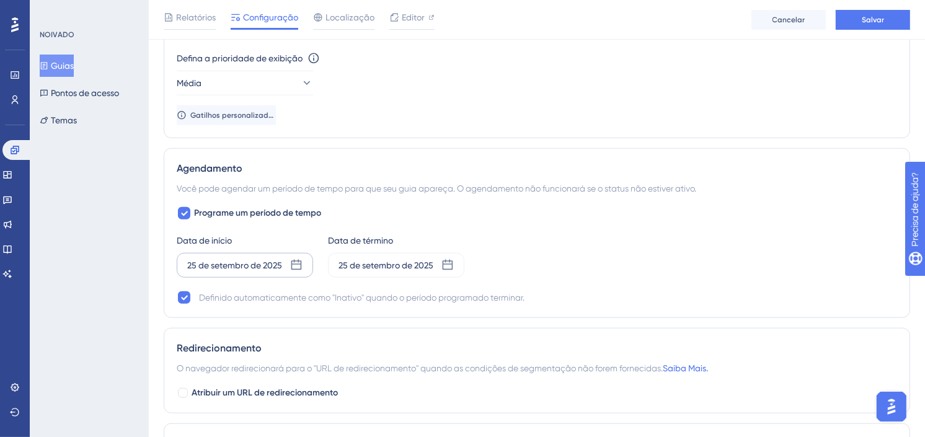
click at [295, 264] on icon at bounding box center [296, 265] width 11 height 11
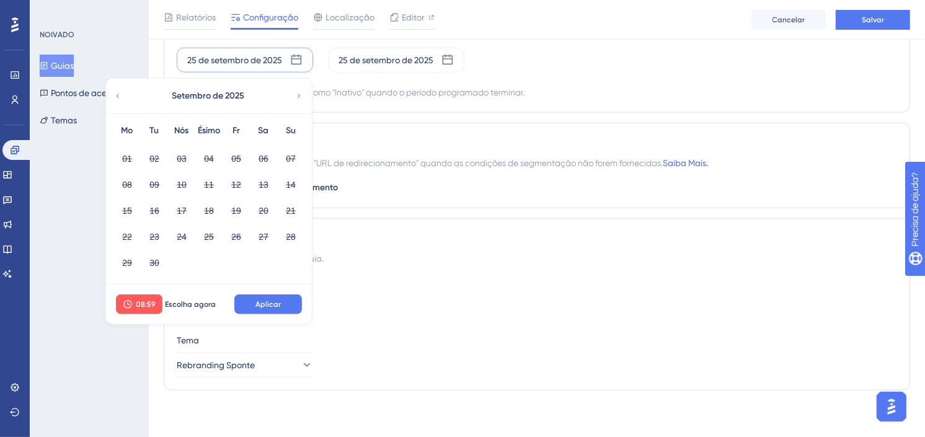
scroll to position [1162, 0]
click at [300, 91] on icon at bounding box center [299, 94] width 9 height 11
click at [393, 50] on div "25 de setembro de 2025" at bounding box center [396, 59] width 136 height 25
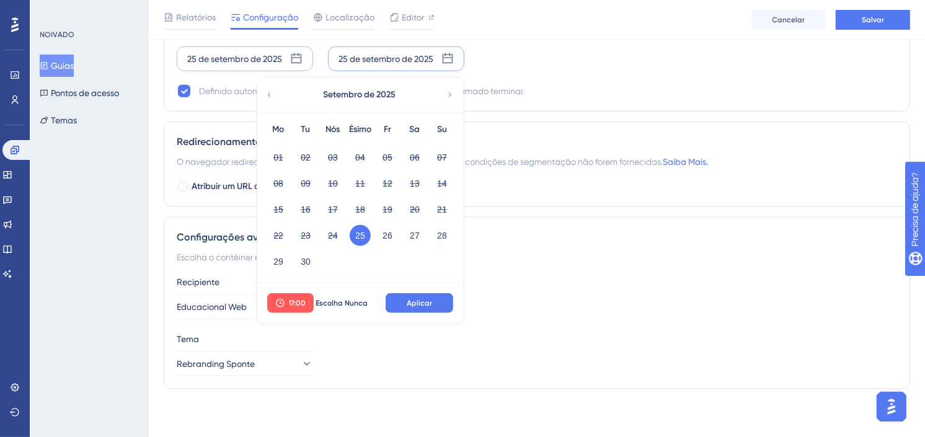
click at [450, 94] on icon at bounding box center [450, 94] width 3 height 4
click at [365, 156] on button "02" at bounding box center [360, 157] width 21 height 21
click at [419, 299] on span "Aplicar" at bounding box center [419, 303] width 25 height 10
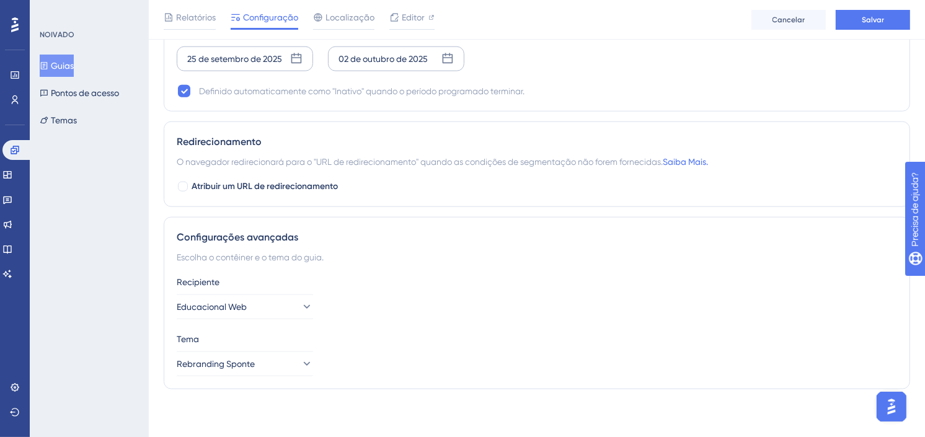
click at [264, 63] on div "25 de setembro de 2025" at bounding box center [234, 58] width 95 height 15
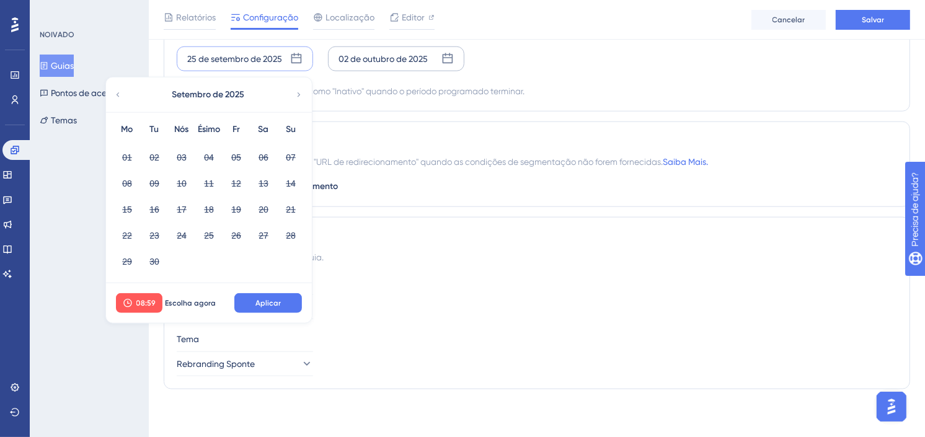
click at [298, 94] on icon at bounding box center [299, 94] width 3 height 4
click at [206, 157] on button "02" at bounding box center [208, 157] width 21 height 21
click at [157, 302] on button "08:59" at bounding box center [139, 303] width 47 height 20
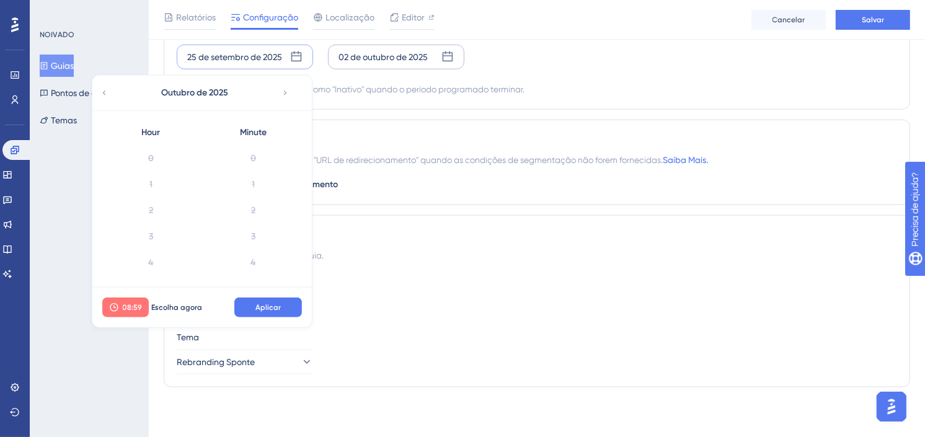
scroll to position [1429, 0]
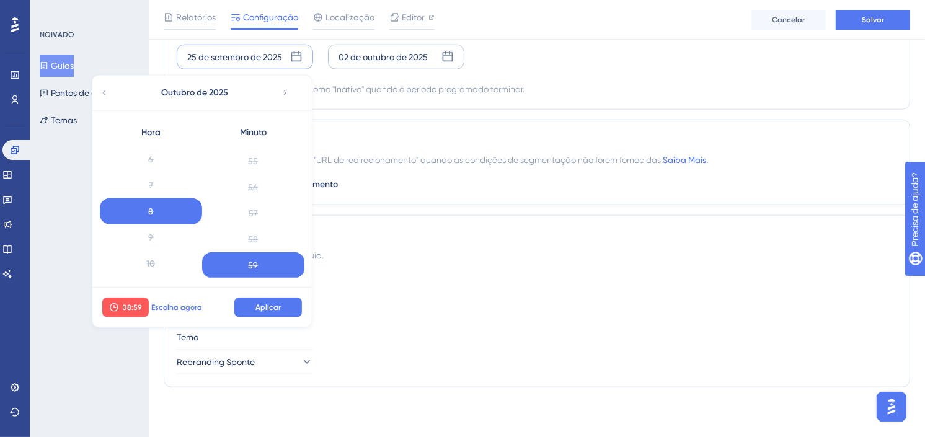
click at [169, 309] on span "Escolha agora" at bounding box center [176, 308] width 51 height 10
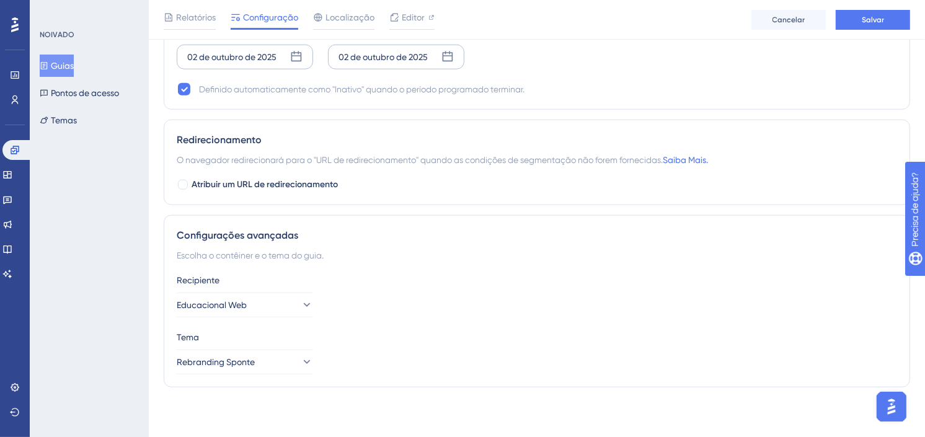
click at [298, 57] on icon at bounding box center [296, 57] width 12 height 12
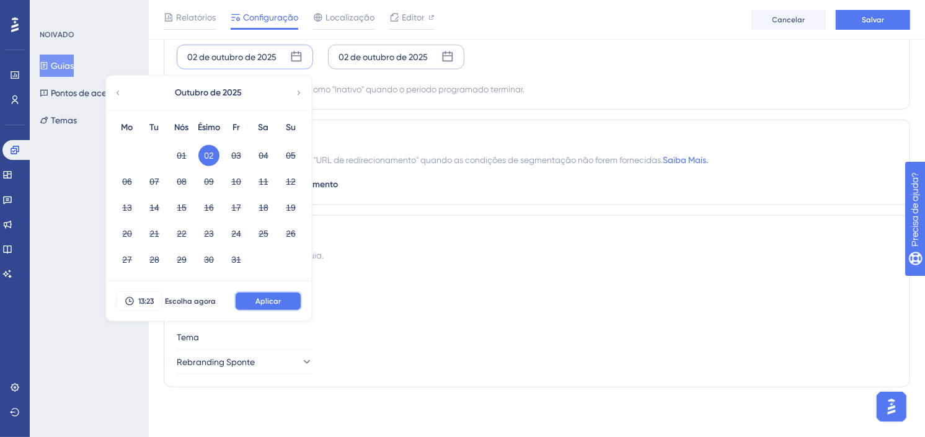
click at [270, 305] on span "Aplicar" at bounding box center [267, 301] width 25 height 10
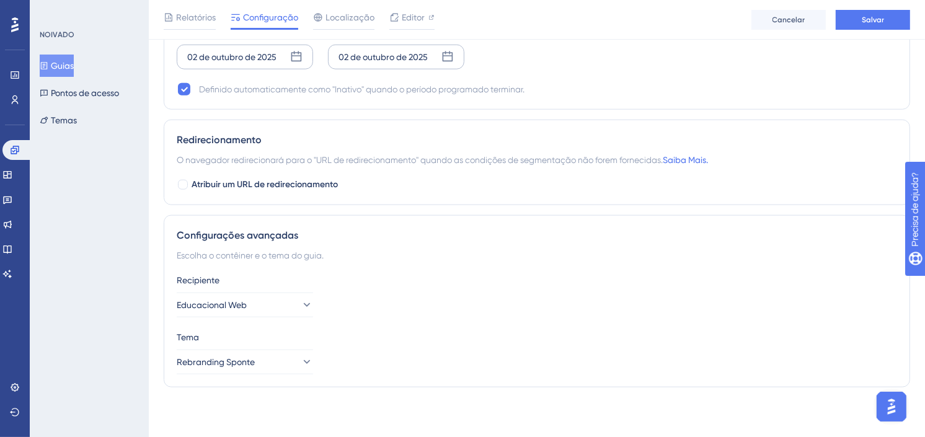
click at [521, 301] on div "Recipiente Educacional Web" at bounding box center [537, 295] width 720 height 45
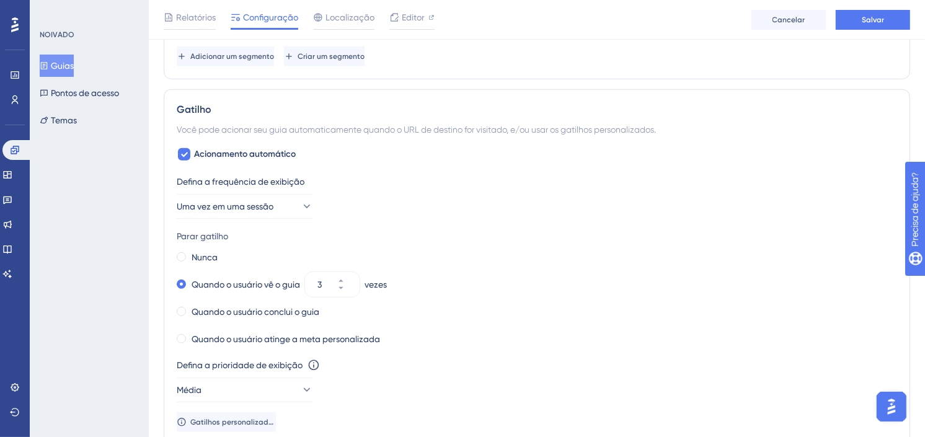
scroll to position [0, 0]
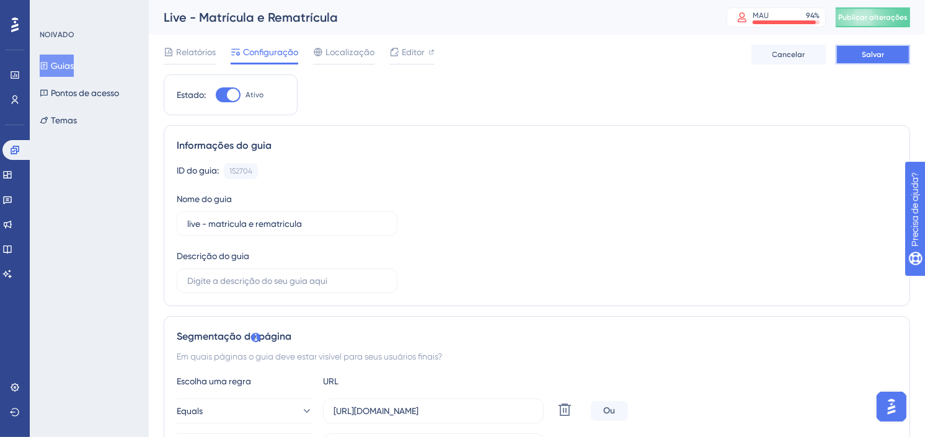
click at [888, 57] on button "Salvar" at bounding box center [873, 55] width 74 height 20
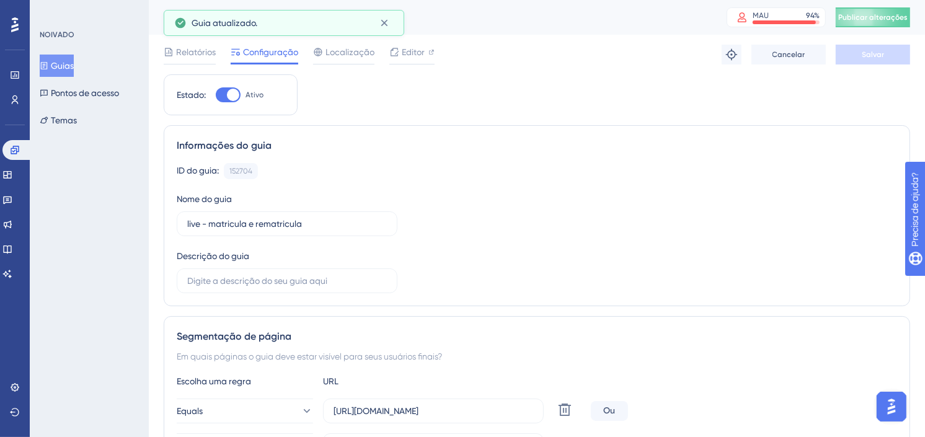
click at [893, 17] on span "Publicar alterações" at bounding box center [872, 17] width 69 height 10
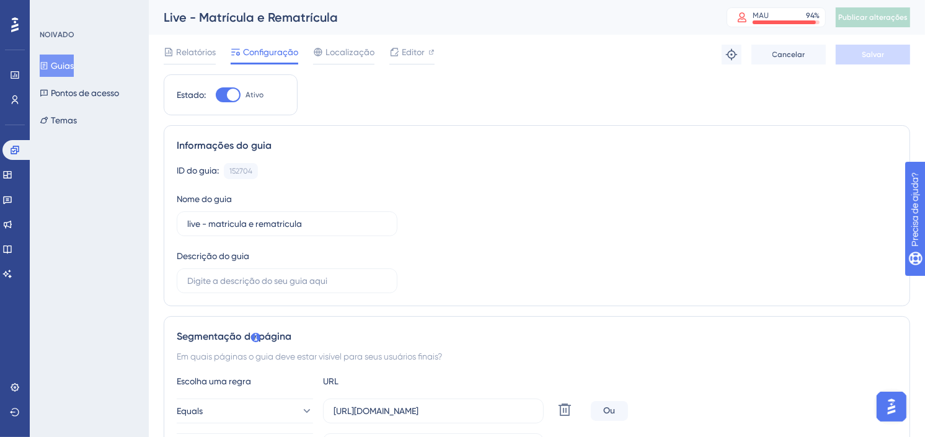
click at [64, 59] on font "Guias" at bounding box center [62, 65] width 23 height 15
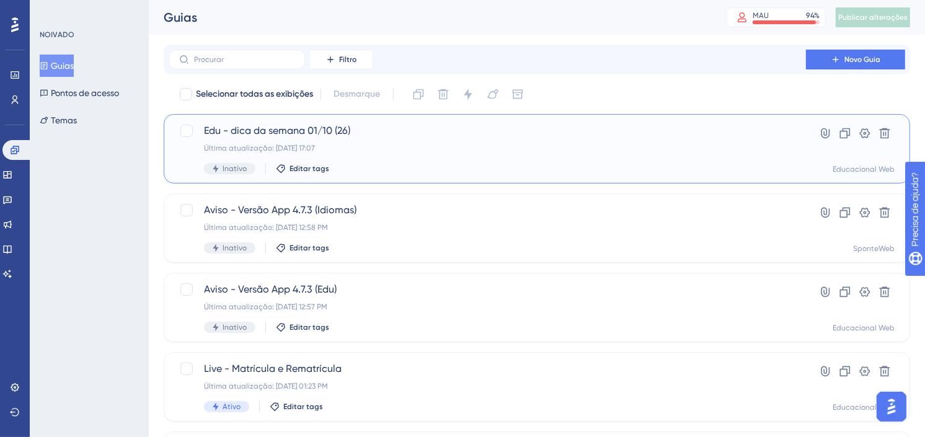
click at [494, 156] on div "Edu - dica da semana 01/10 (26) Última atualização: [DATE] 17:07 Inativo Editar…" at bounding box center [487, 148] width 567 height 51
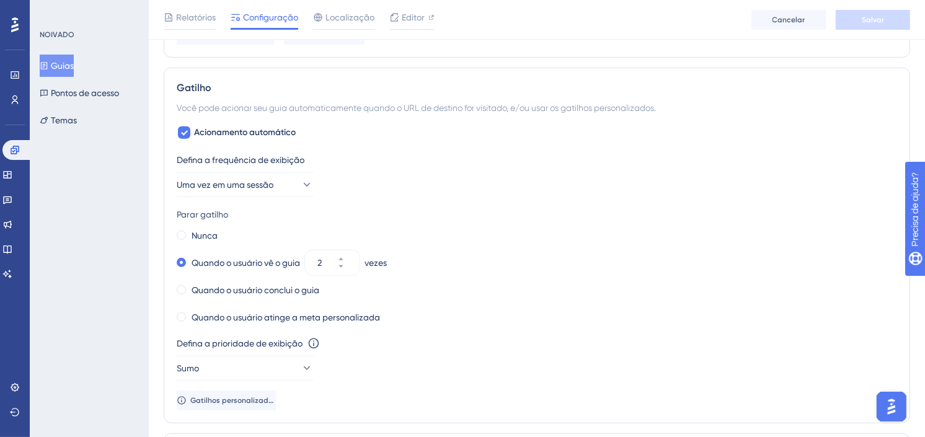
scroll to position [620, 0]
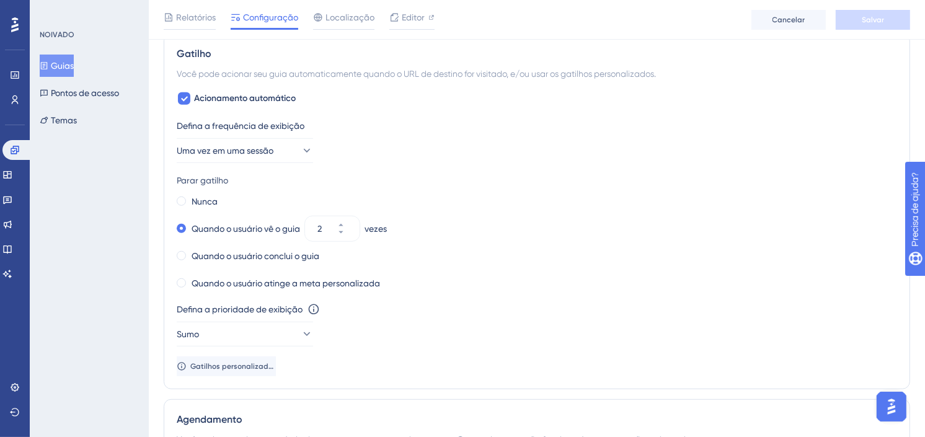
click at [58, 64] on font "Guias" at bounding box center [62, 65] width 23 height 15
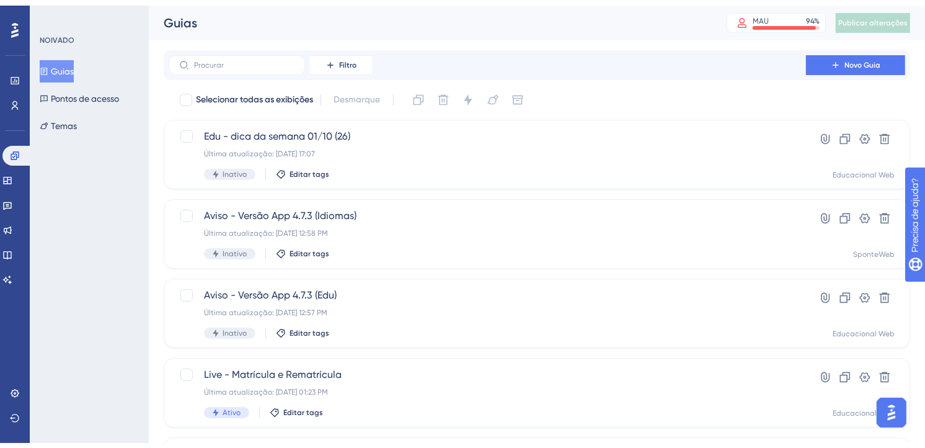
scroll to position [69, 0]
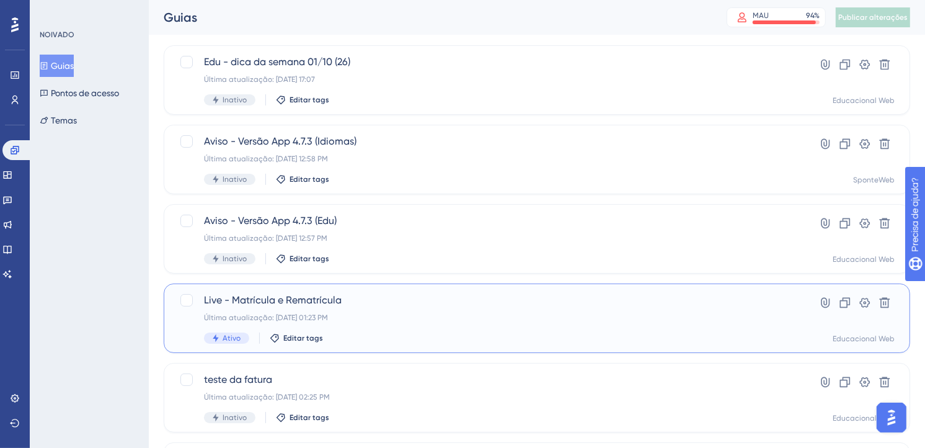
click at [424, 319] on div "Última atualização: [DATE] 01:23 PM" at bounding box center [487, 317] width 567 height 10
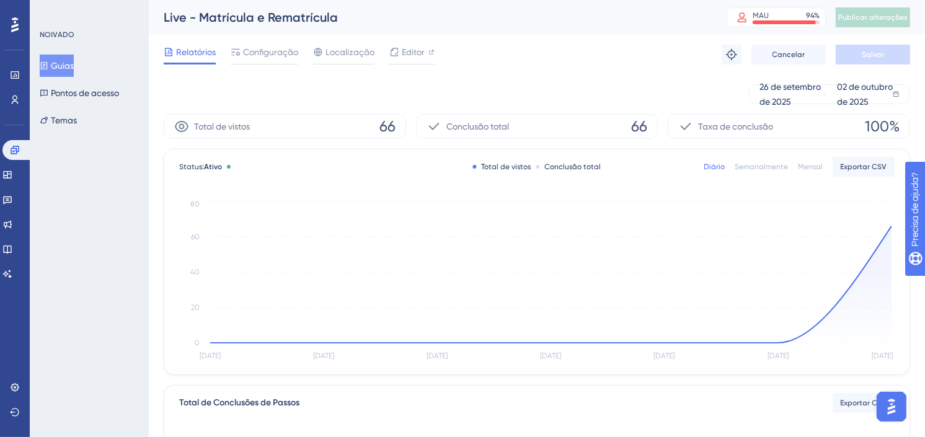
click at [624, 76] on div "[DATE] [DATE]" at bounding box center [537, 94] width 746 height 40
click at [56, 60] on button "Guias" at bounding box center [57, 66] width 34 height 22
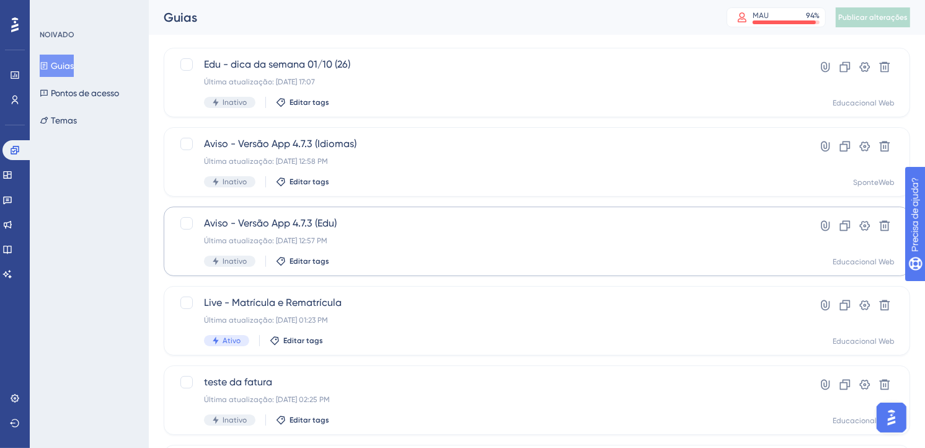
scroll to position [138, 0]
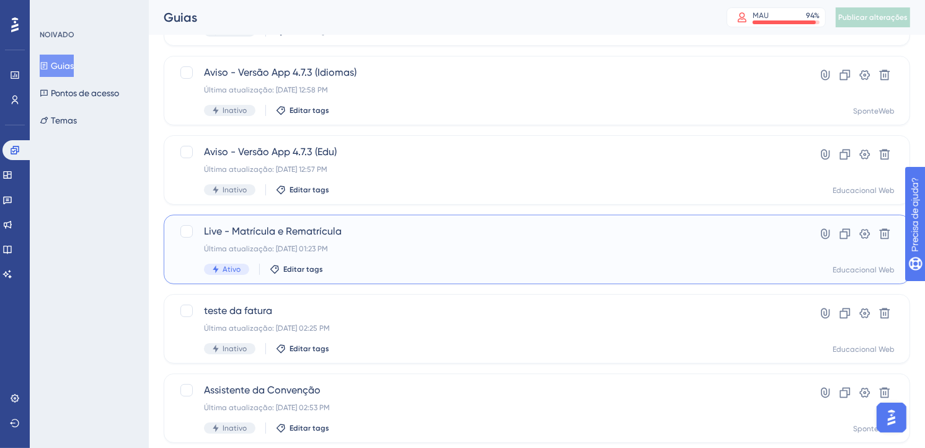
click at [541, 244] on div "Última atualização: [DATE] 01:23 PM" at bounding box center [487, 249] width 567 height 10
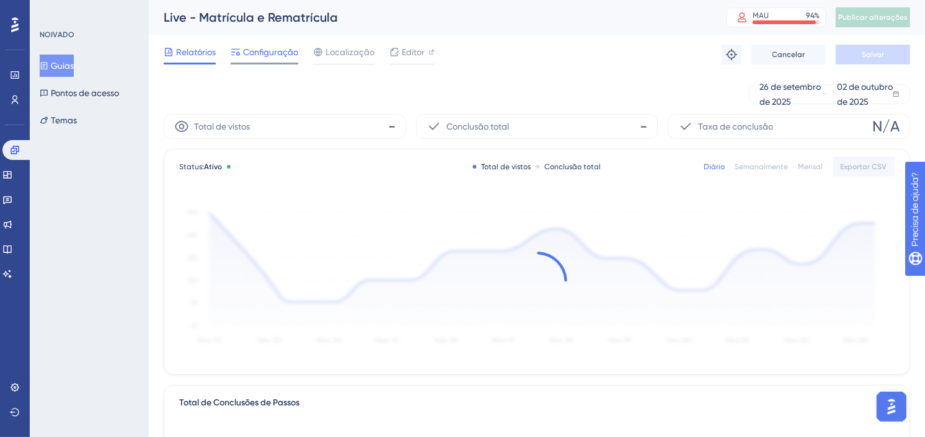
click at [265, 56] on span "Configuração" at bounding box center [270, 52] width 55 height 15
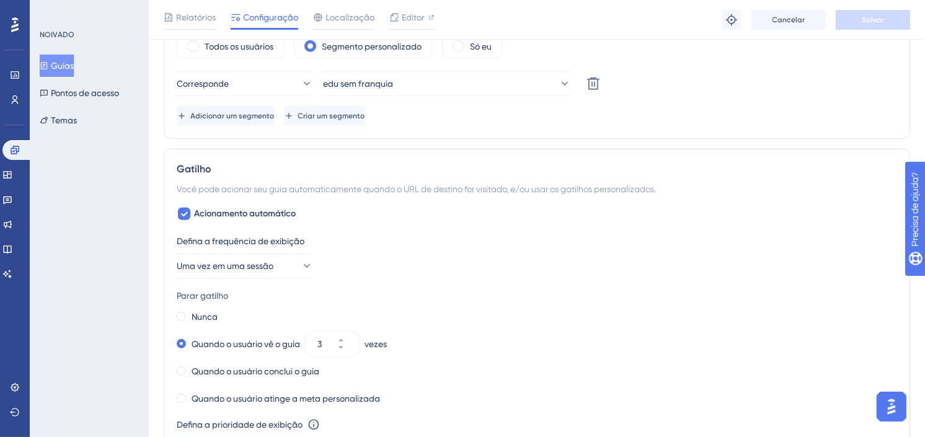
scroll to position [620, 0]
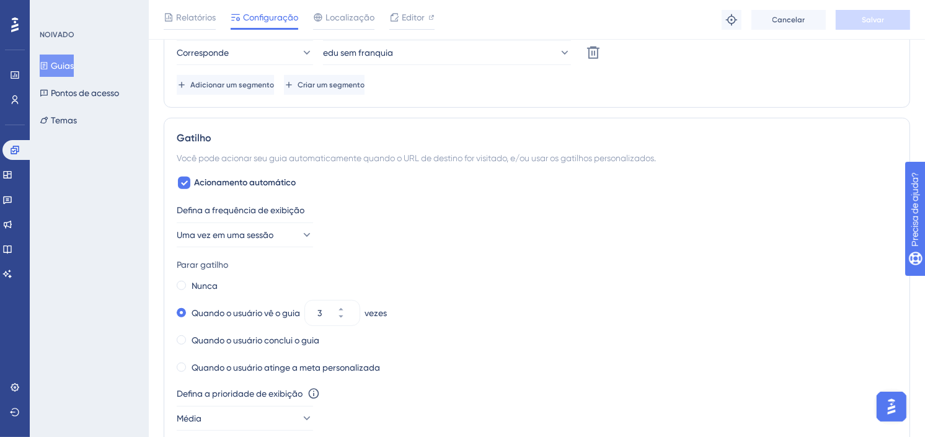
click at [714, 285] on div "Nunca" at bounding box center [537, 285] width 720 height 17
click at [52, 58] on button "Guias" at bounding box center [57, 66] width 34 height 22
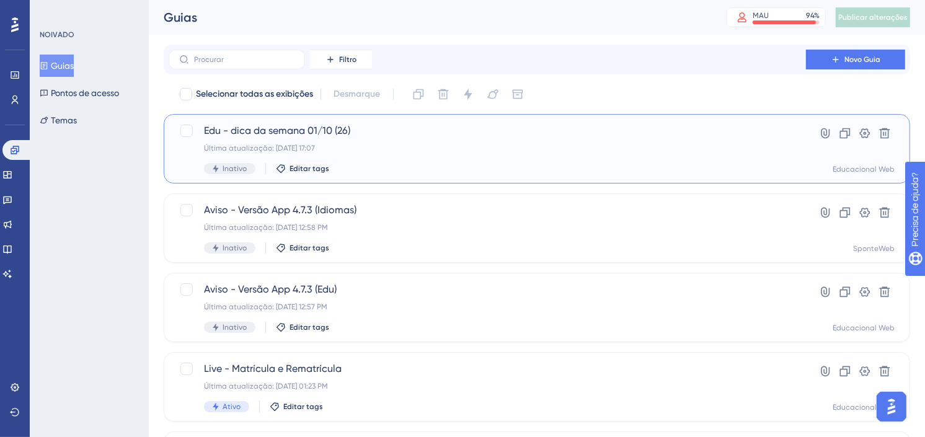
click at [383, 131] on span "Edu - dica da semana 01/10 (26)" at bounding box center [487, 130] width 567 height 15
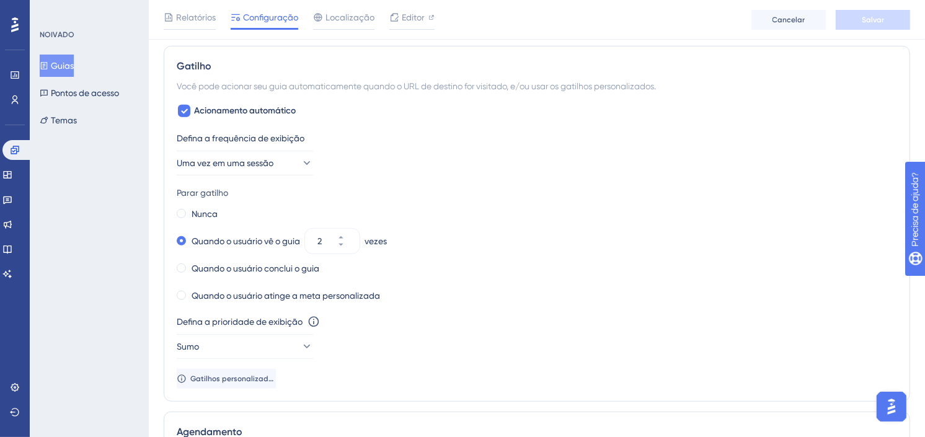
scroll to position [620, 0]
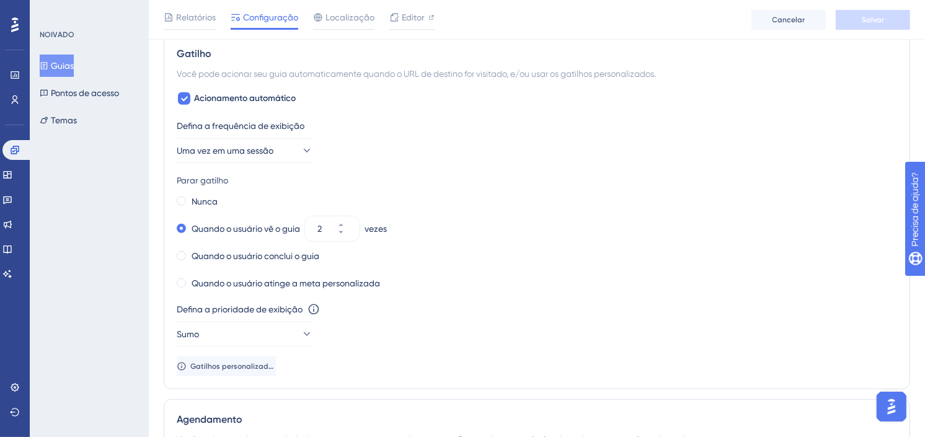
click at [64, 66] on font "Guias" at bounding box center [62, 65] width 23 height 15
